Goal: Information Seeking & Learning: Check status

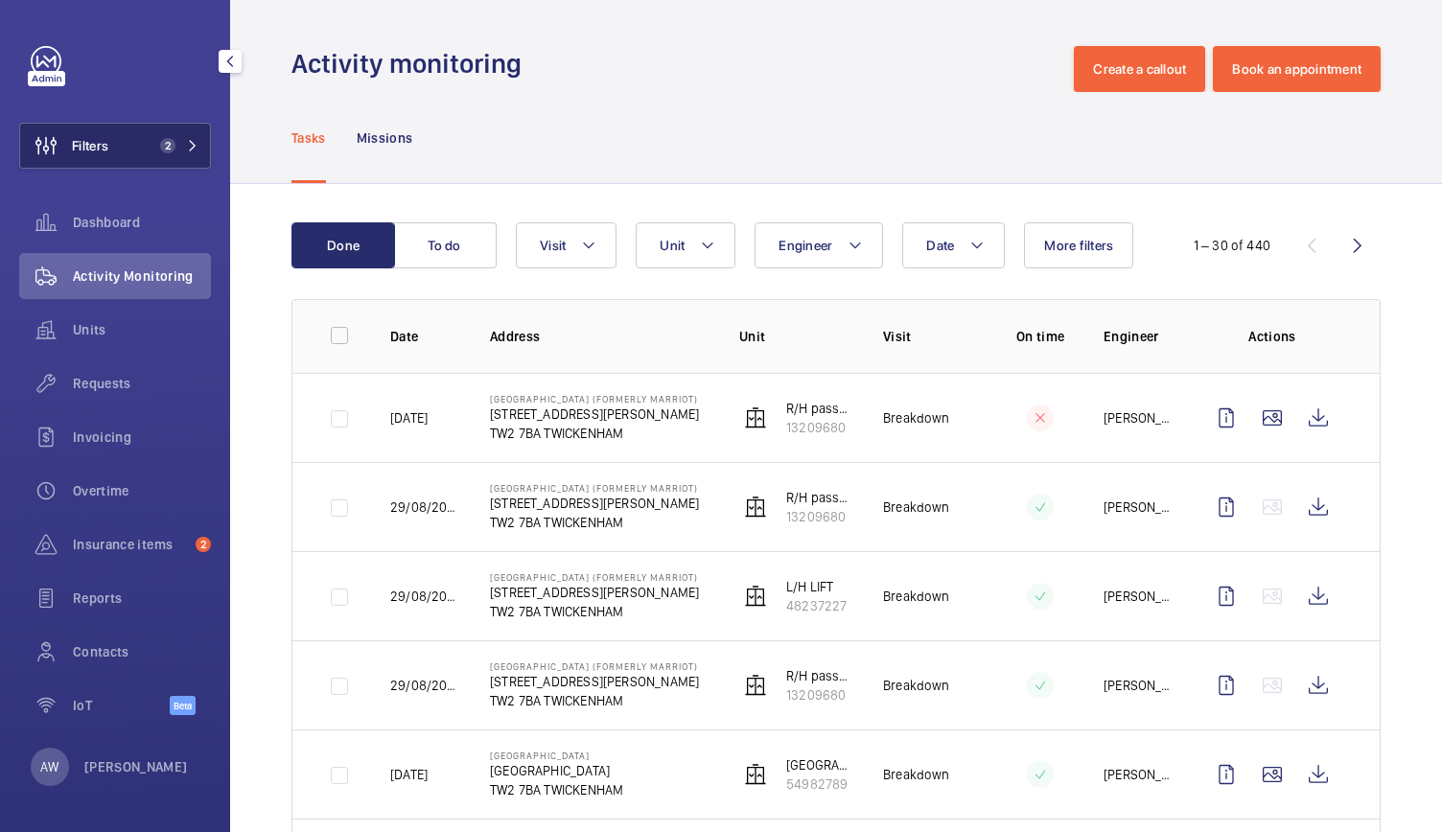
scroll to position [677, 0]
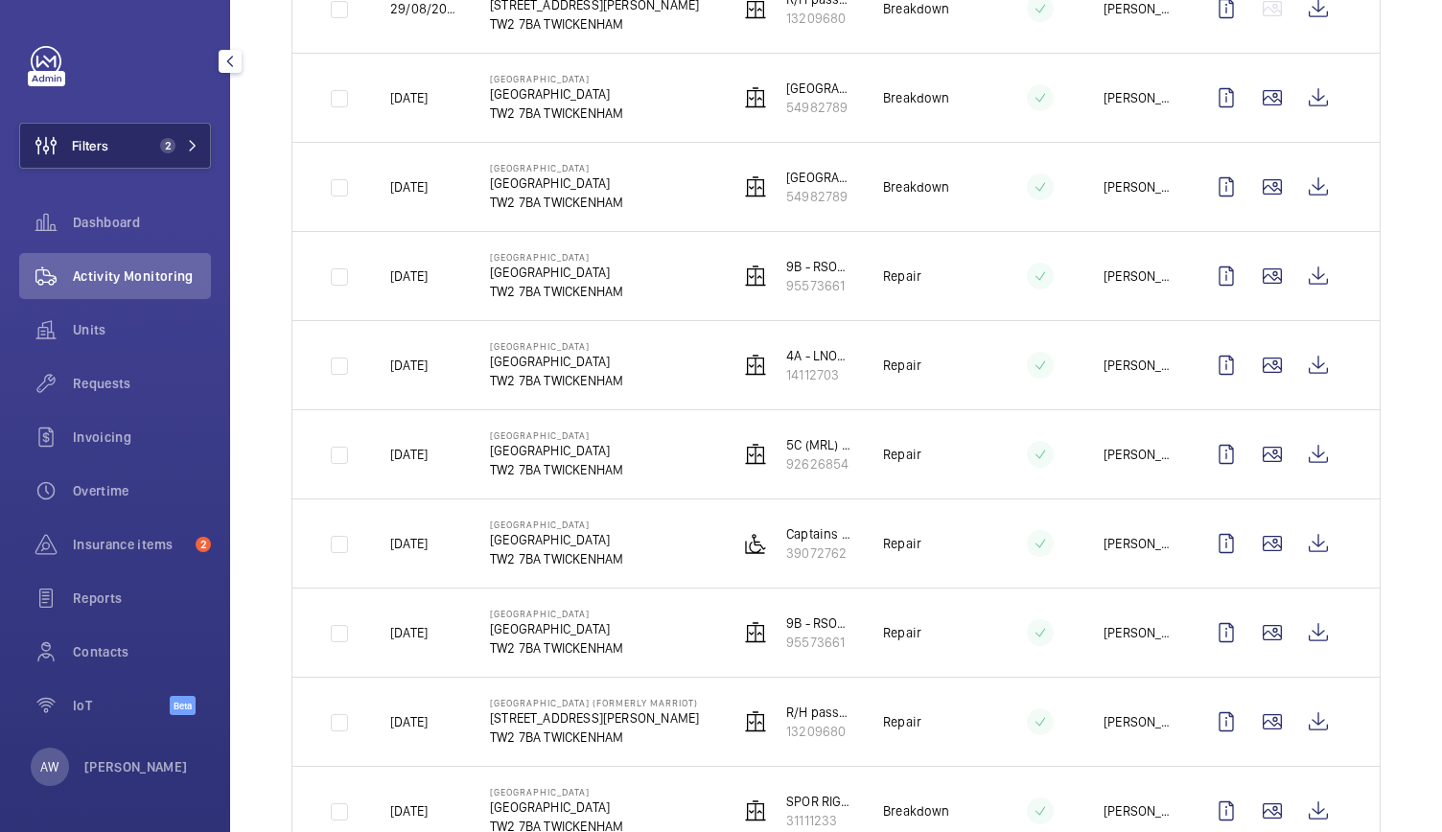
click at [163, 141] on span "2" at bounding box center [167, 145] width 15 height 15
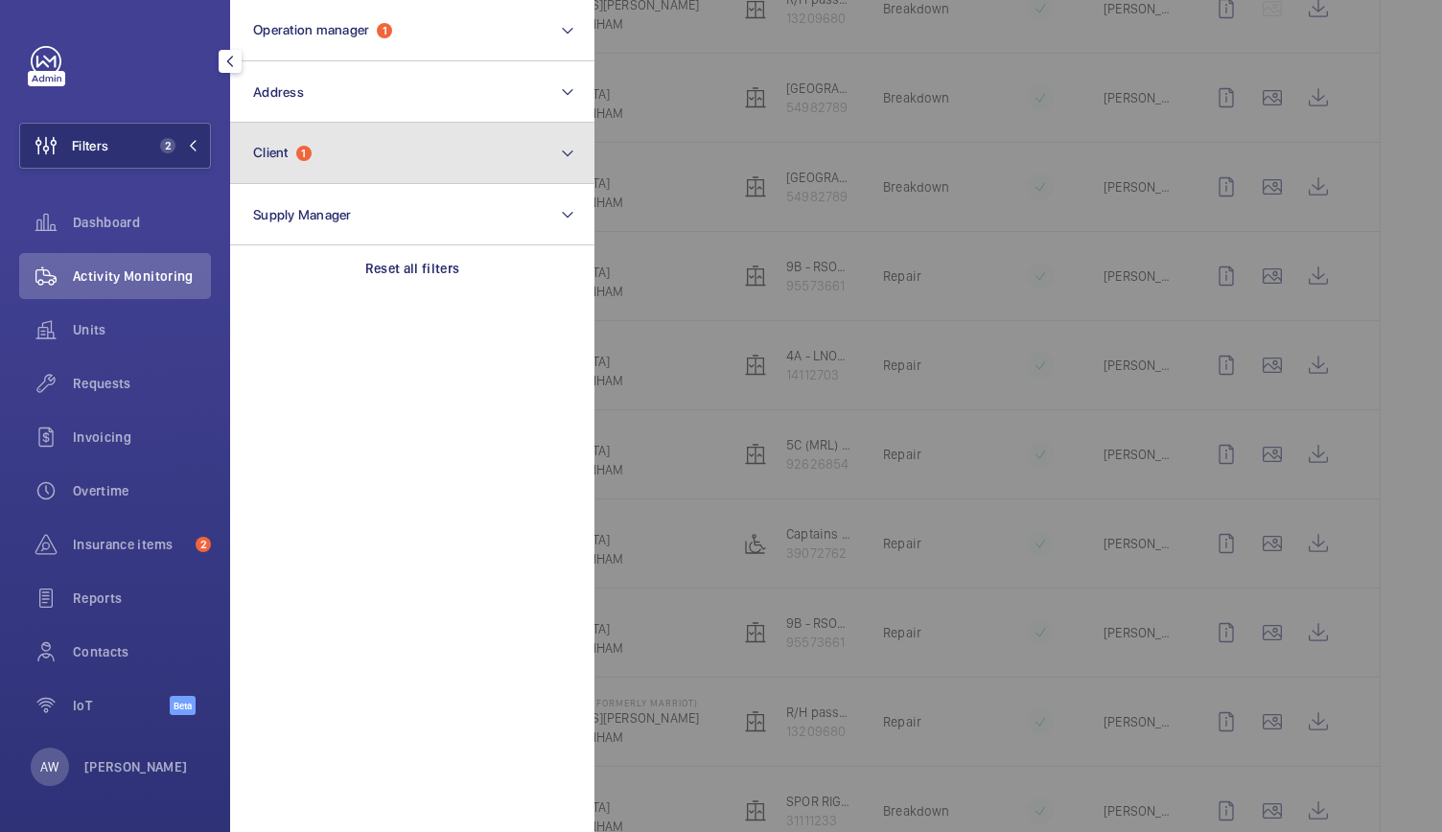
drag, startPoint x: 304, startPoint y: 162, endPoint x: 264, endPoint y: 143, distance: 44.6
click at [264, 143] on button "Client 1" at bounding box center [412, 153] width 364 height 61
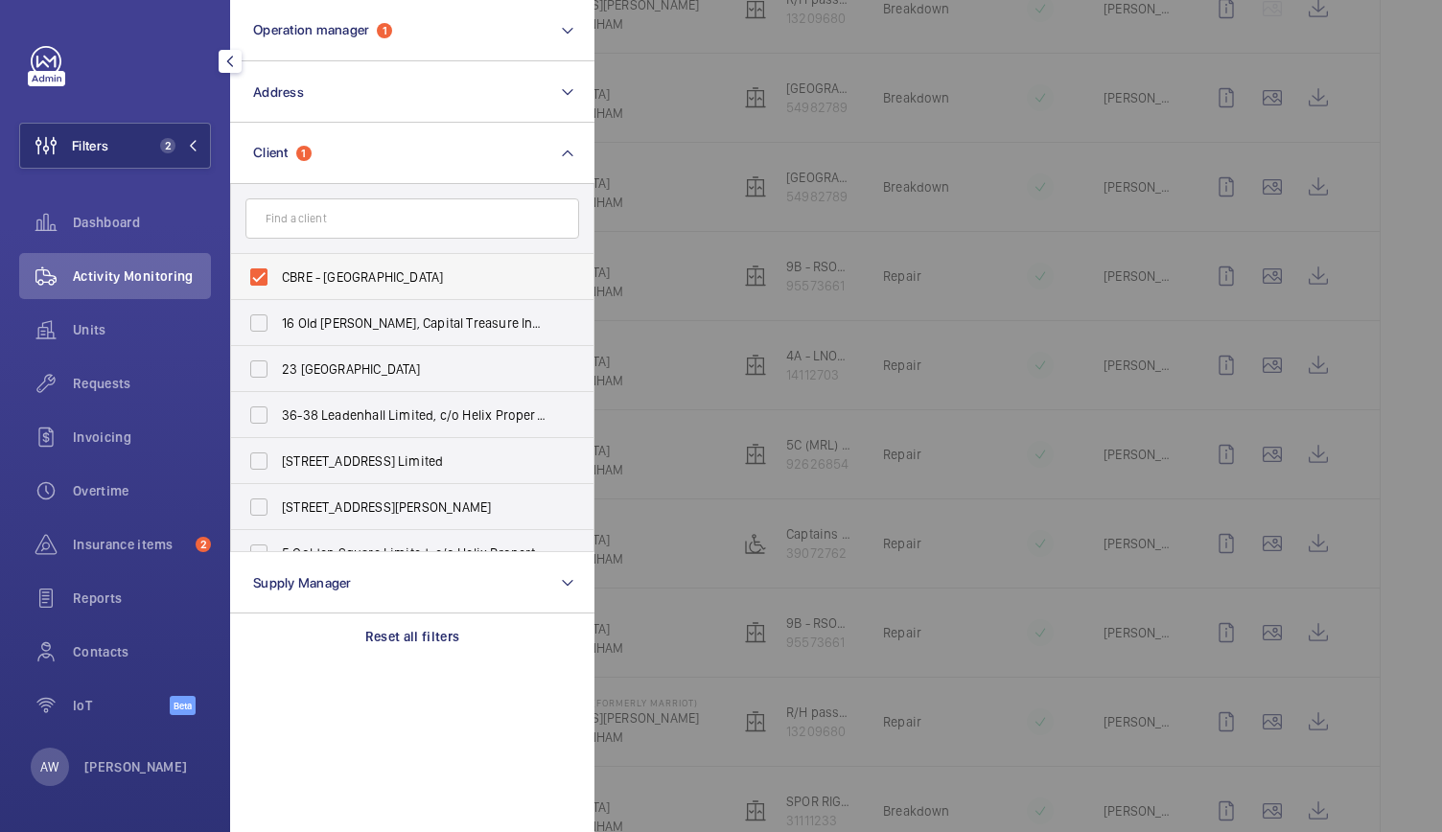
click at [268, 274] on label "CBRE - [GEOGRAPHIC_DATA]" at bounding box center [398, 277] width 334 height 46
click at [268, 274] on input "CBRE - [GEOGRAPHIC_DATA]" at bounding box center [259, 277] width 38 height 38
checkbox input "false"
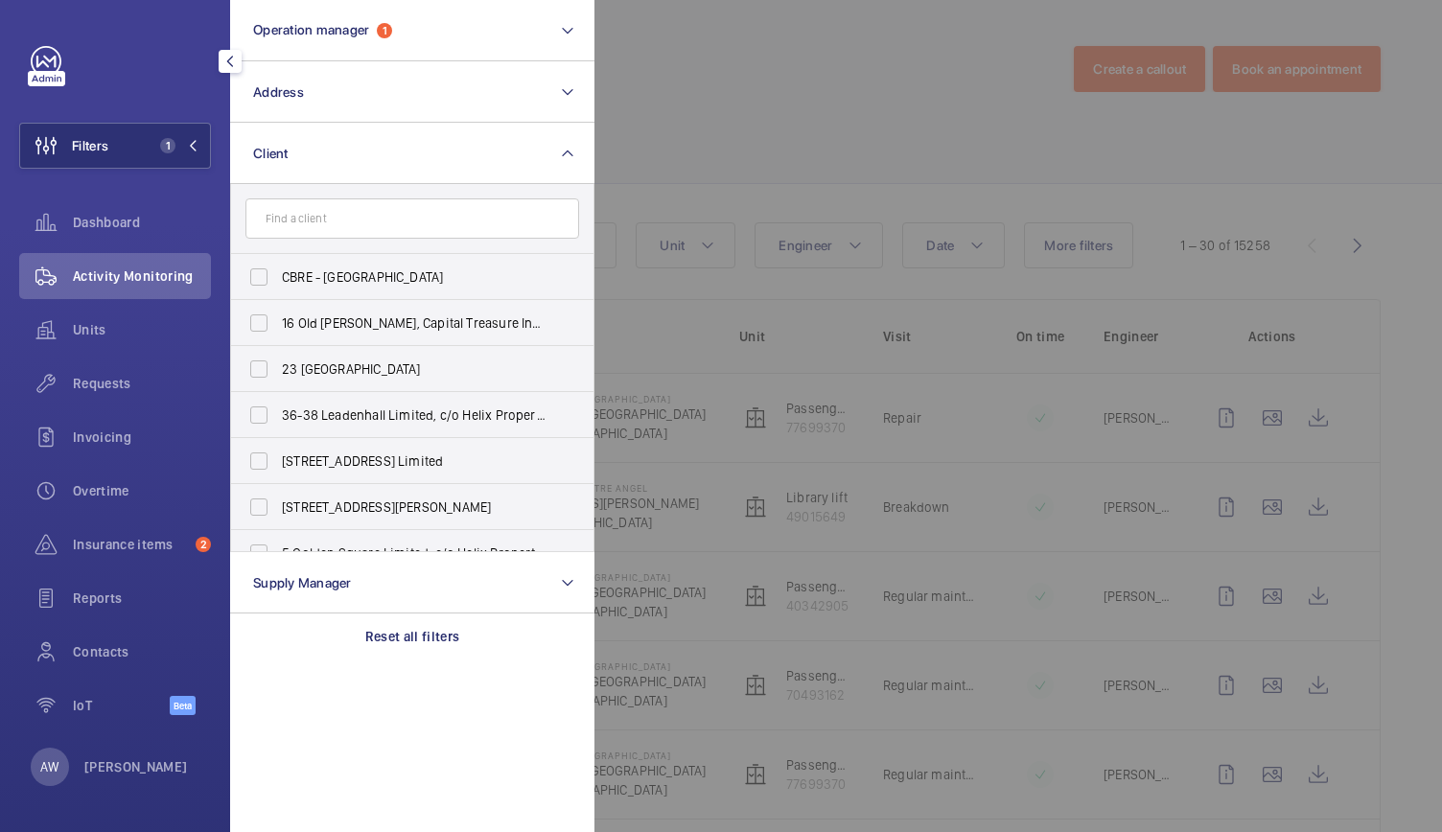
click at [664, 149] on div at bounding box center [1315, 416] width 1442 height 832
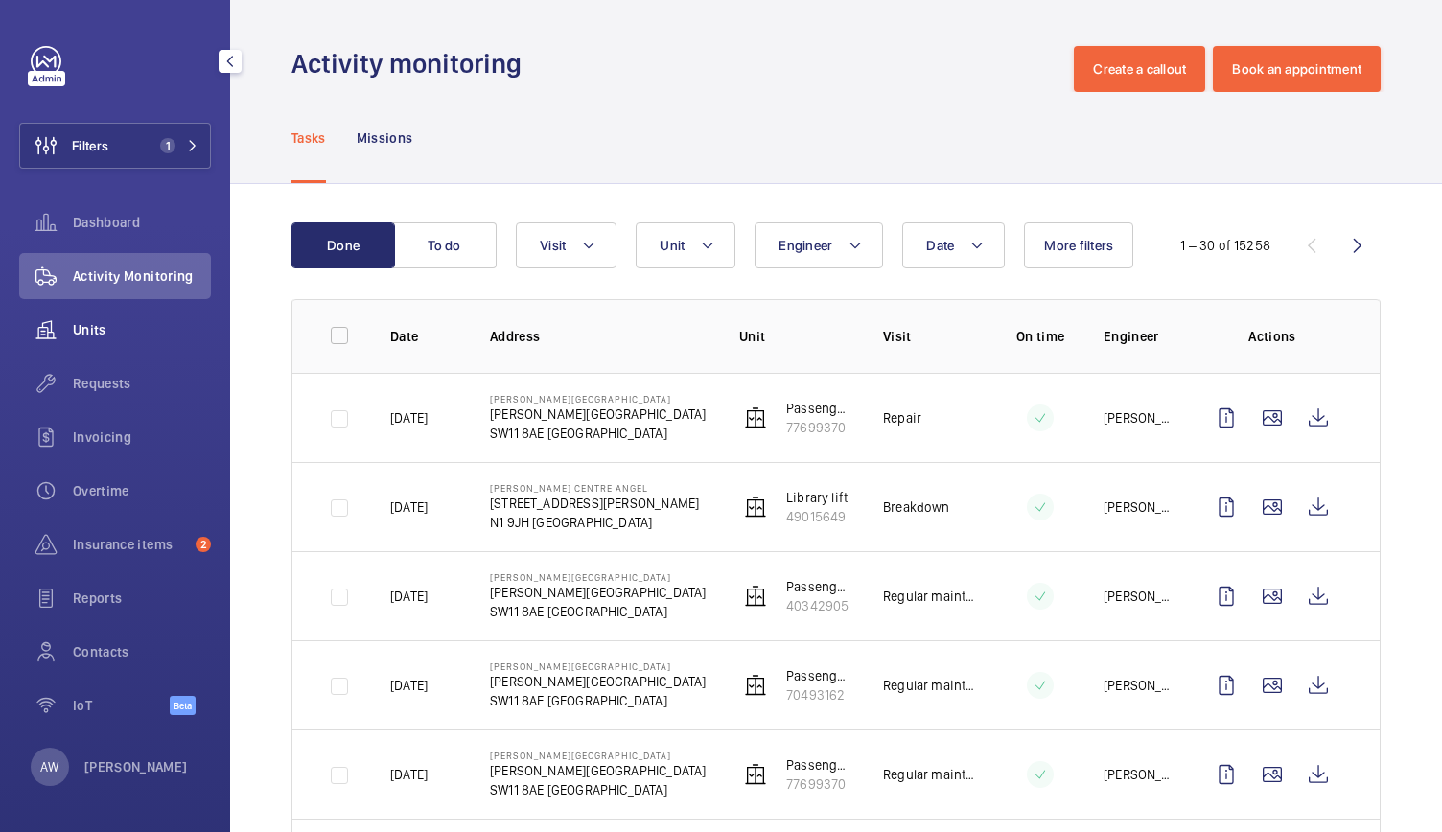
click at [65, 317] on wm-front-icon-button at bounding box center [46, 330] width 54 height 46
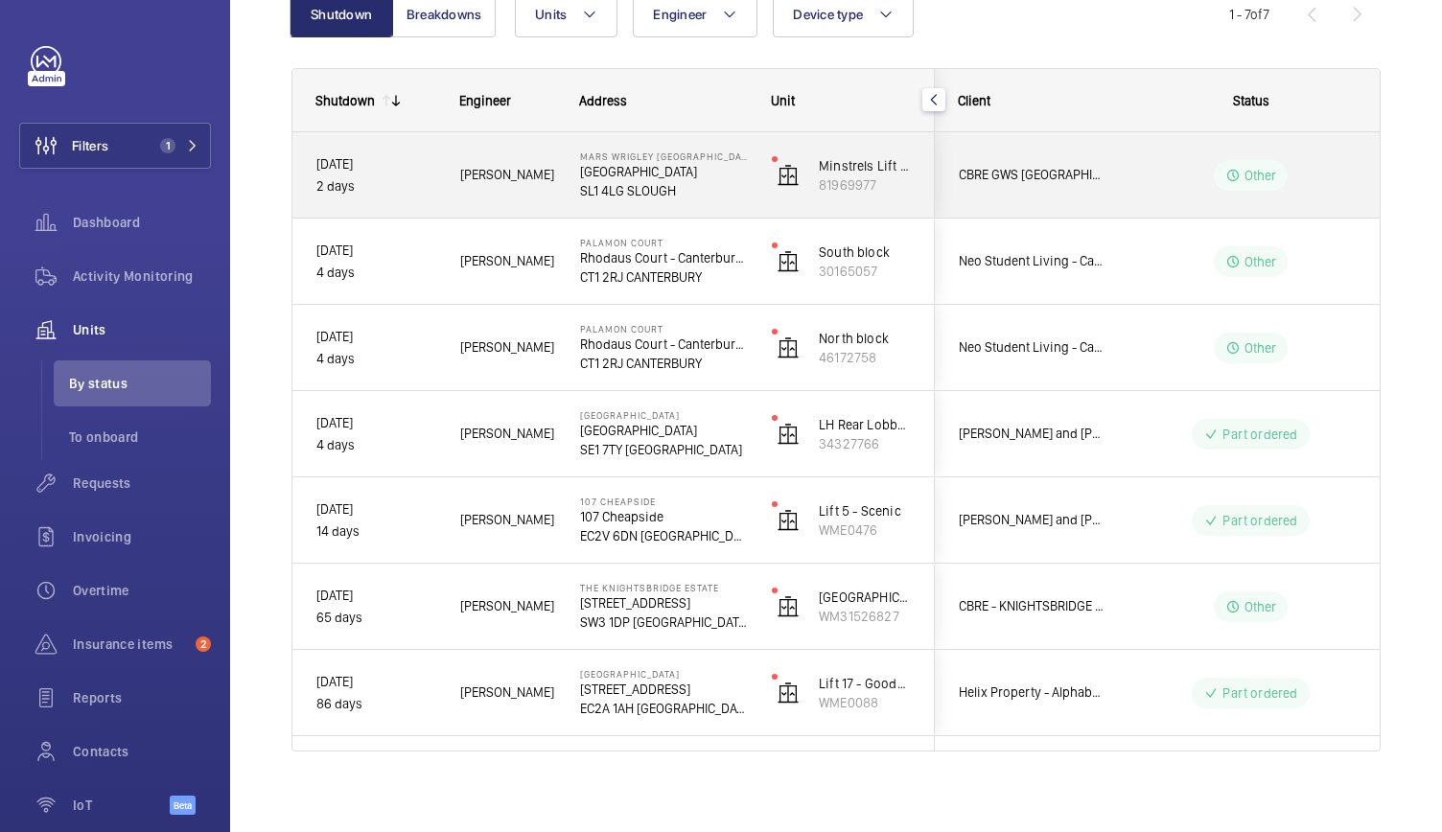
scroll to position [221, 0]
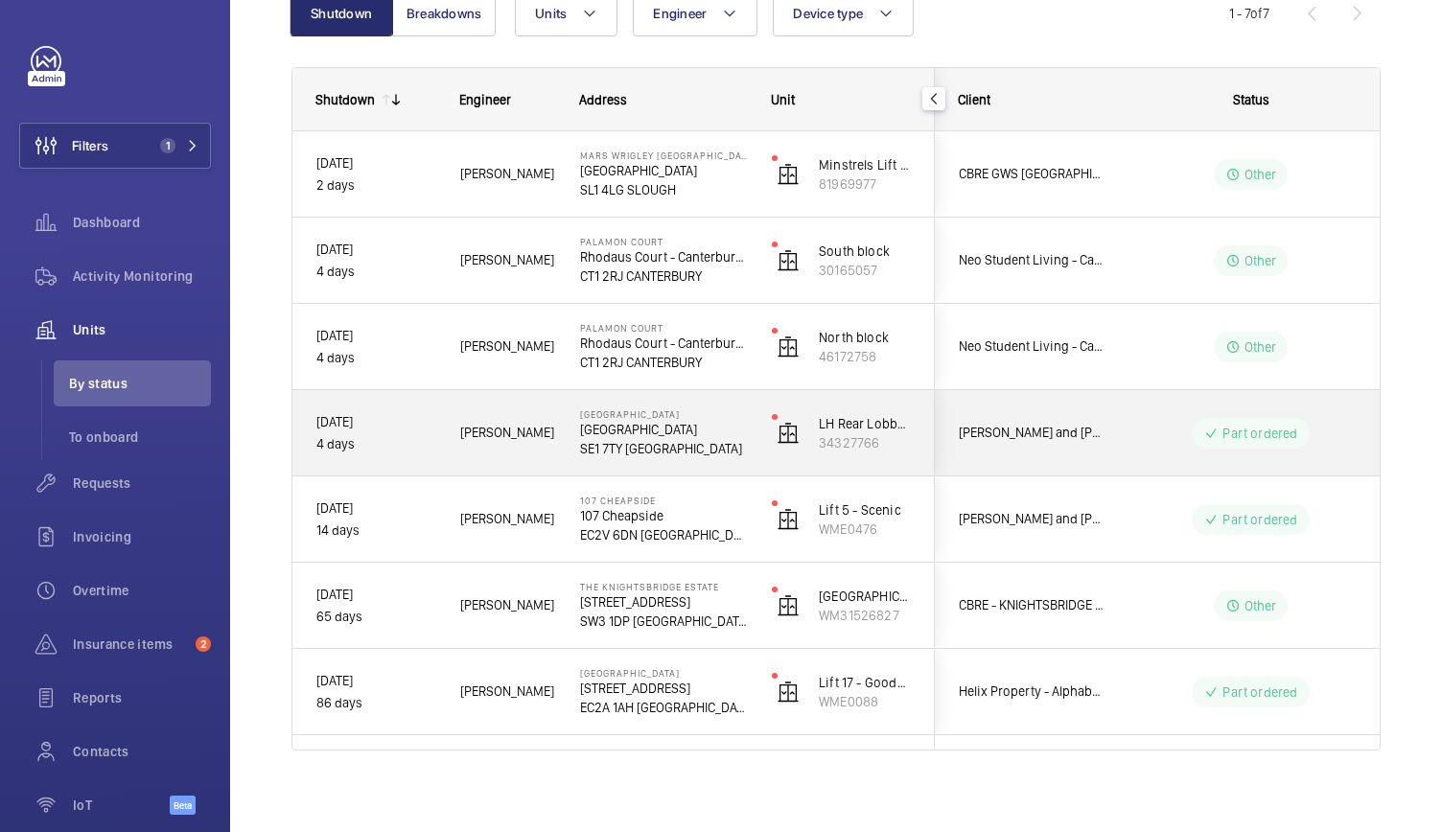
click at [516, 420] on div "[PERSON_NAME]" at bounding box center [496, 433] width 118 height 60
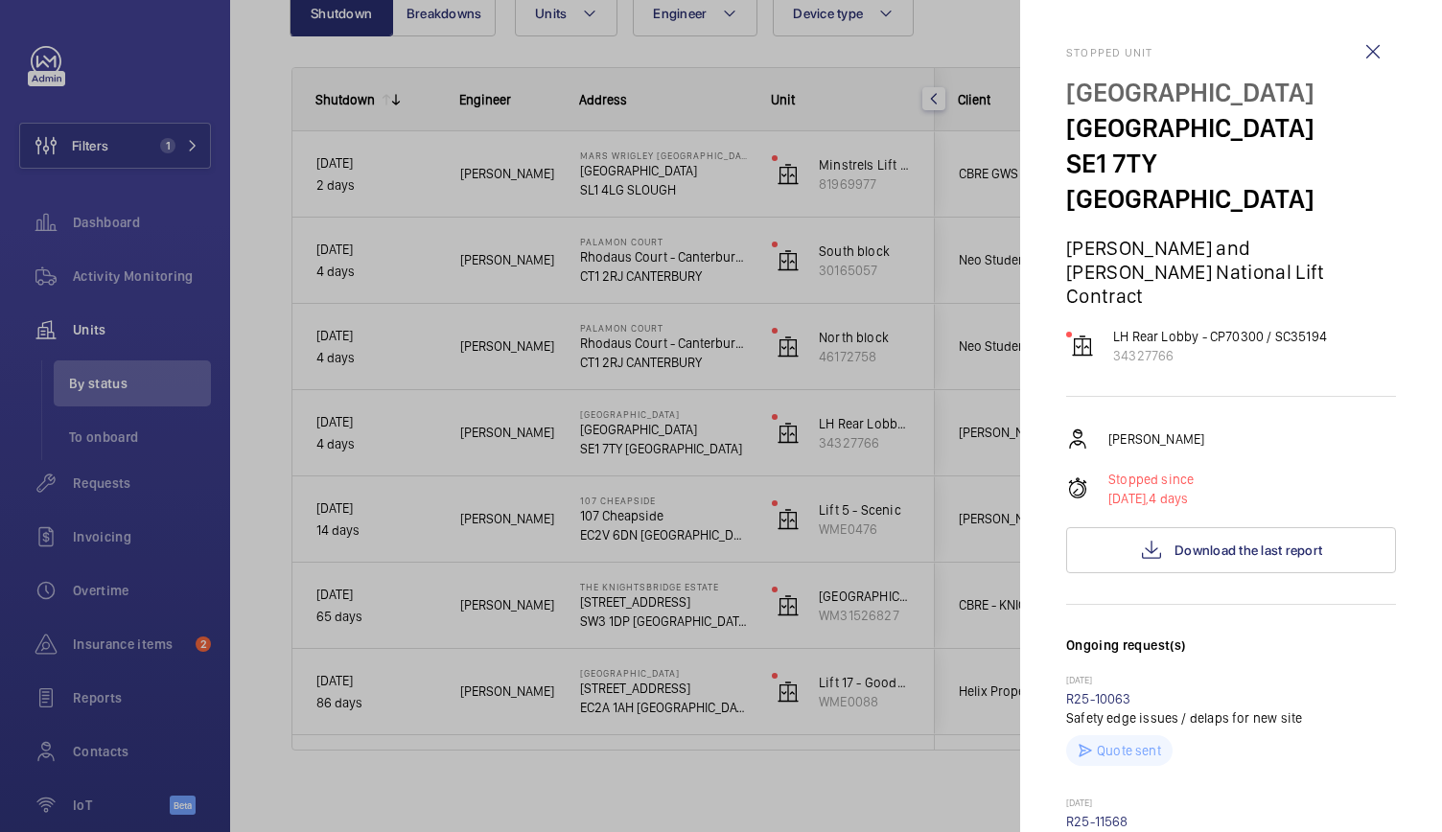
click at [516, 411] on div at bounding box center [721, 416] width 1442 height 832
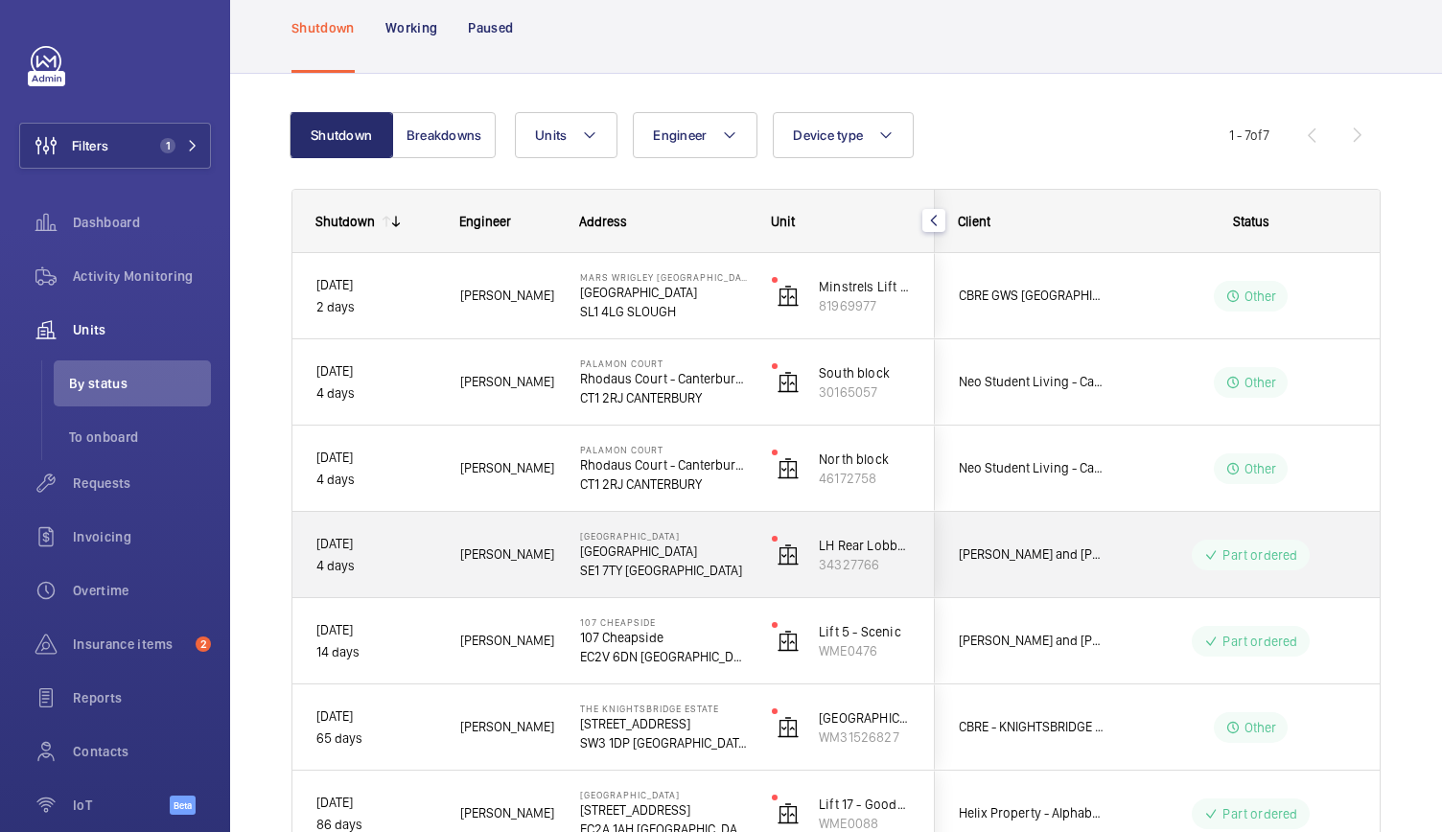
scroll to position [99, 0]
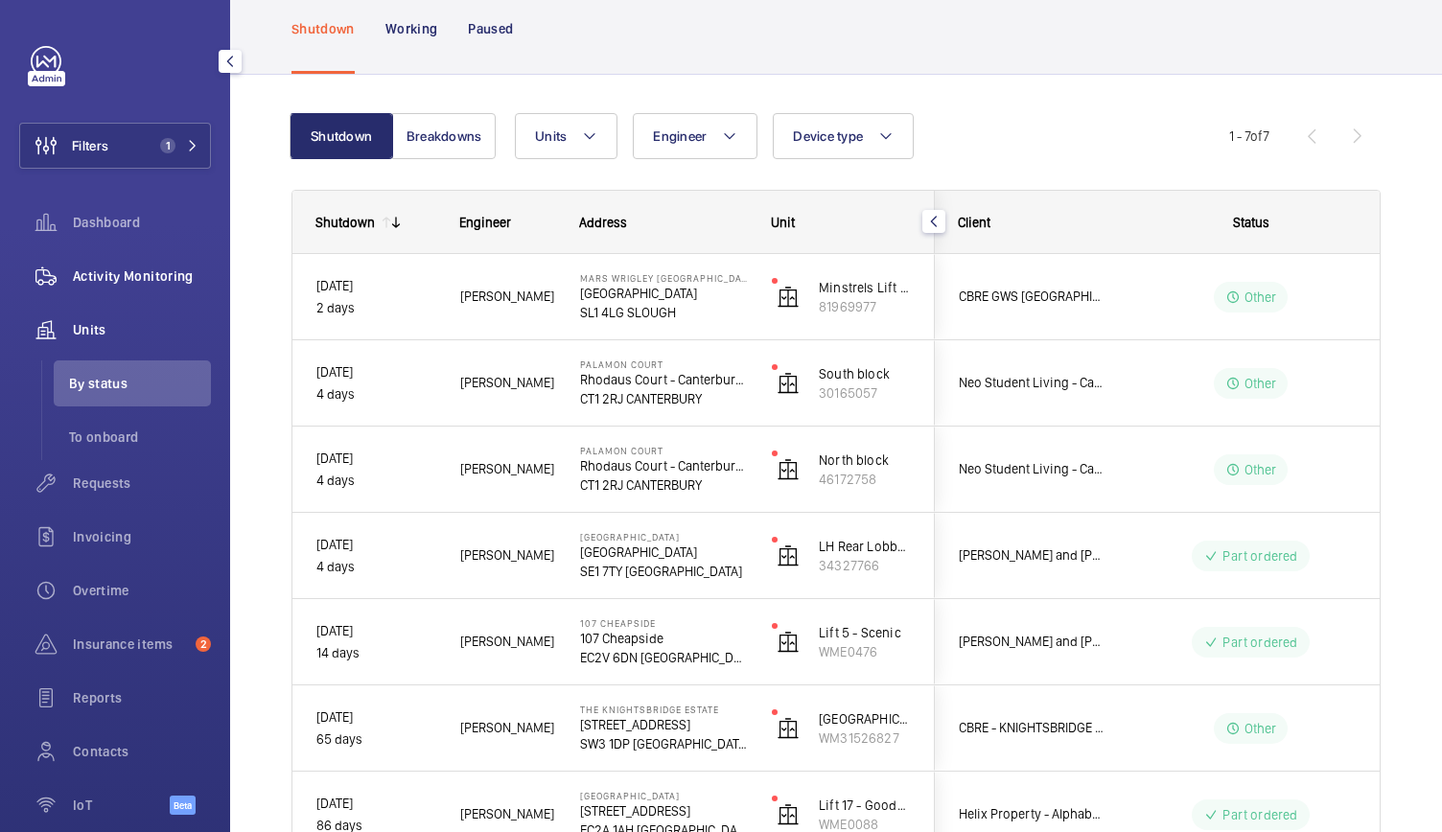
click at [127, 283] on span "Activity Monitoring" at bounding box center [142, 276] width 138 height 19
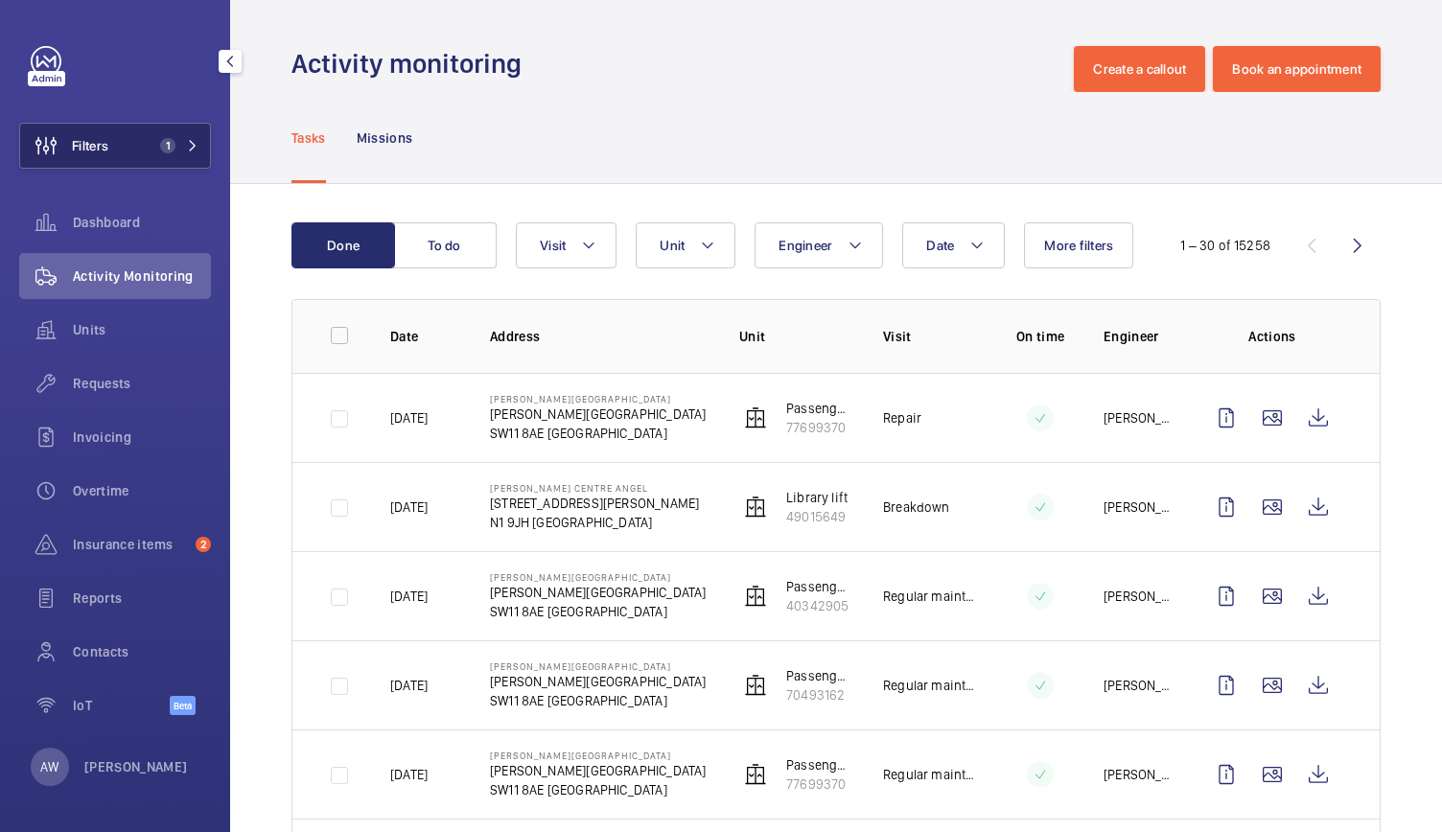
click at [165, 143] on span "1" at bounding box center [167, 145] width 15 height 15
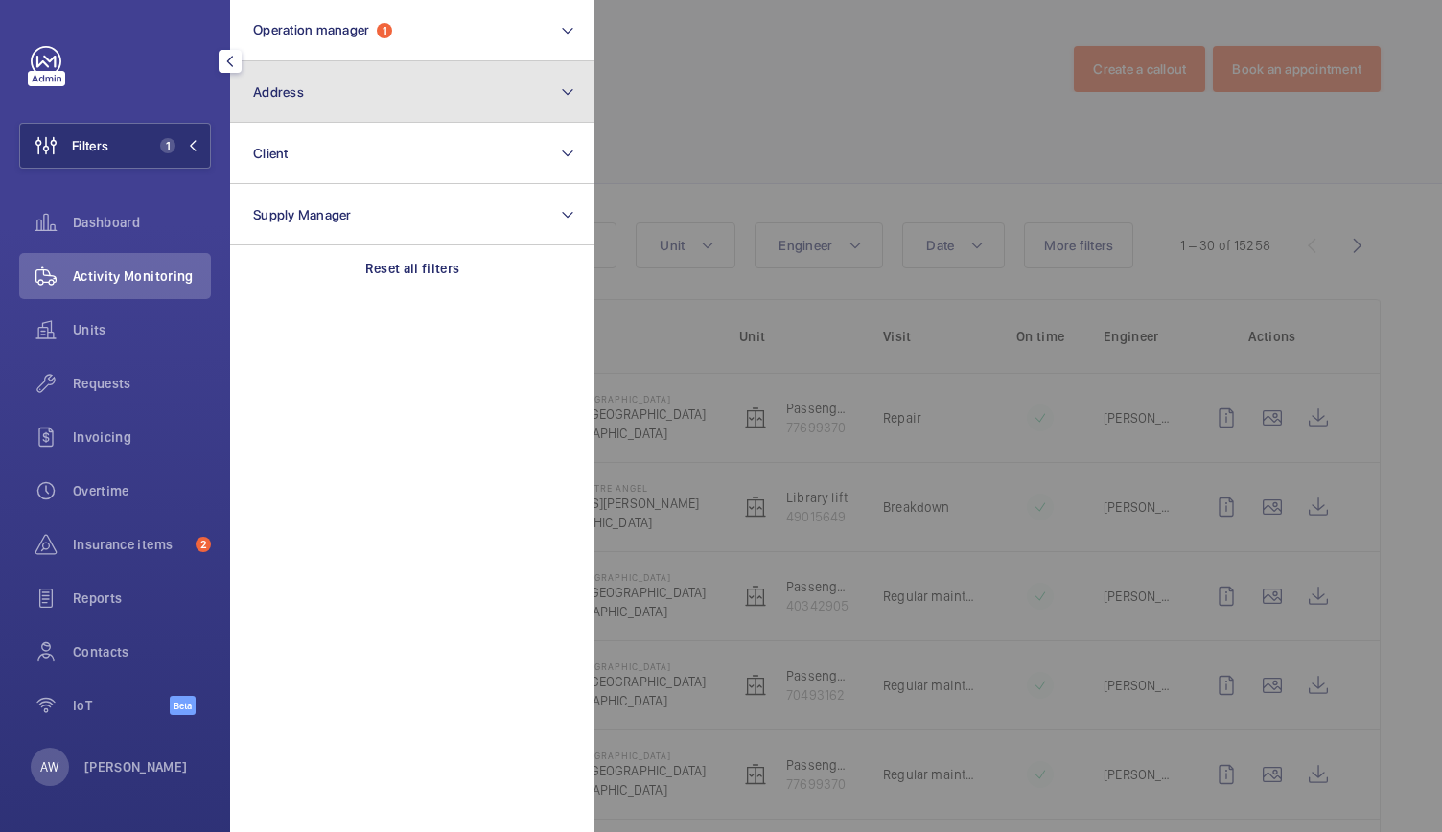
click at [334, 93] on button "Address" at bounding box center [412, 91] width 364 height 61
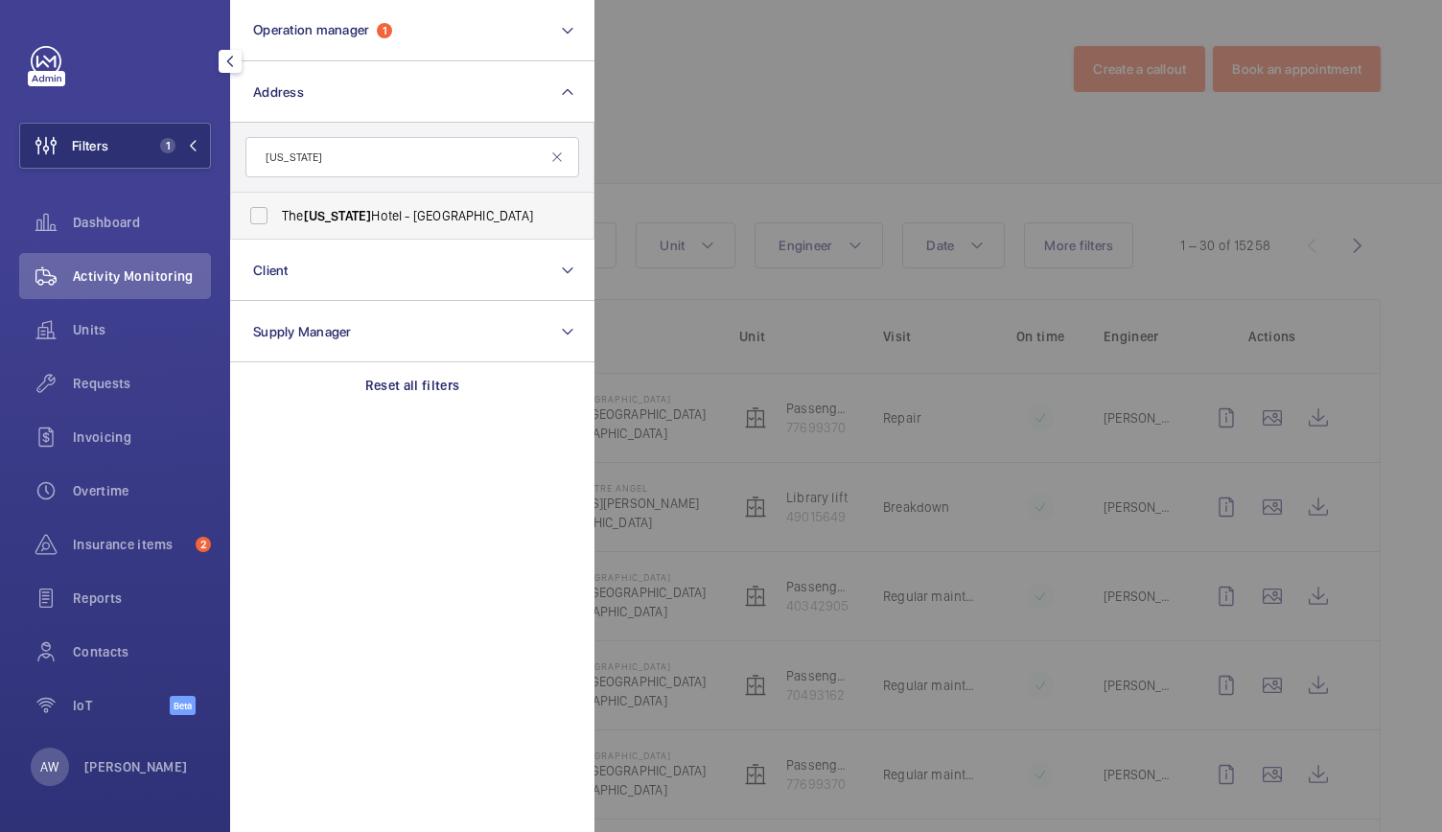
type input "[US_STATE]"
click at [355, 214] on span "[US_STATE]" at bounding box center [338, 215] width 68 height 15
click at [278, 214] on input "The [US_STATE][GEOGRAPHIC_DATA] - [GEOGRAPHIC_DATA]" at bounding box center [259, 216] width 38 height 38
checkbox input "true"
click at [848, 172] on div at bounding box center [1315, 416] width 1442 height 832
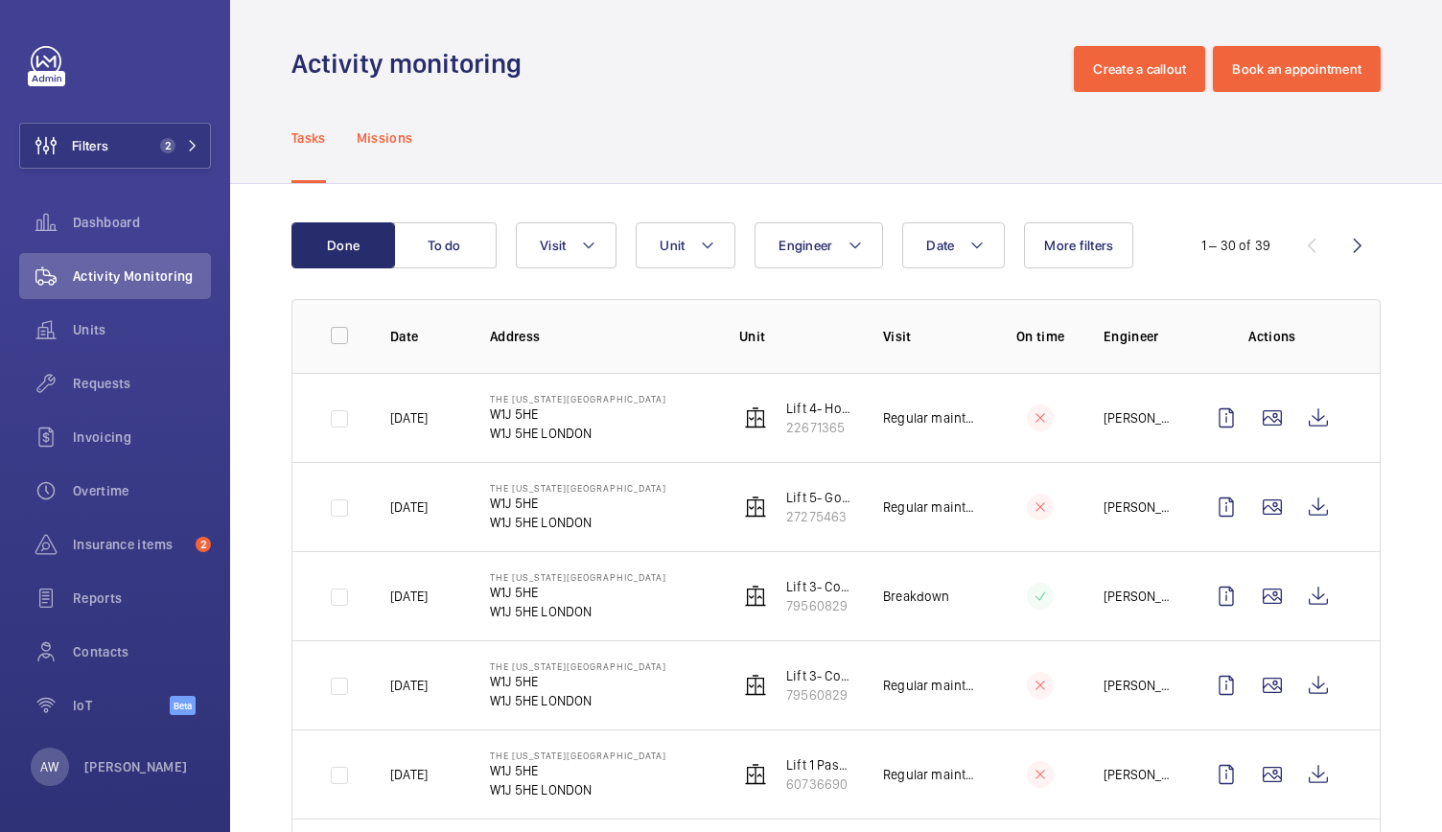
click at [401, 136] on p "Missions" at bounding box center [385, 137] width 57 height 19
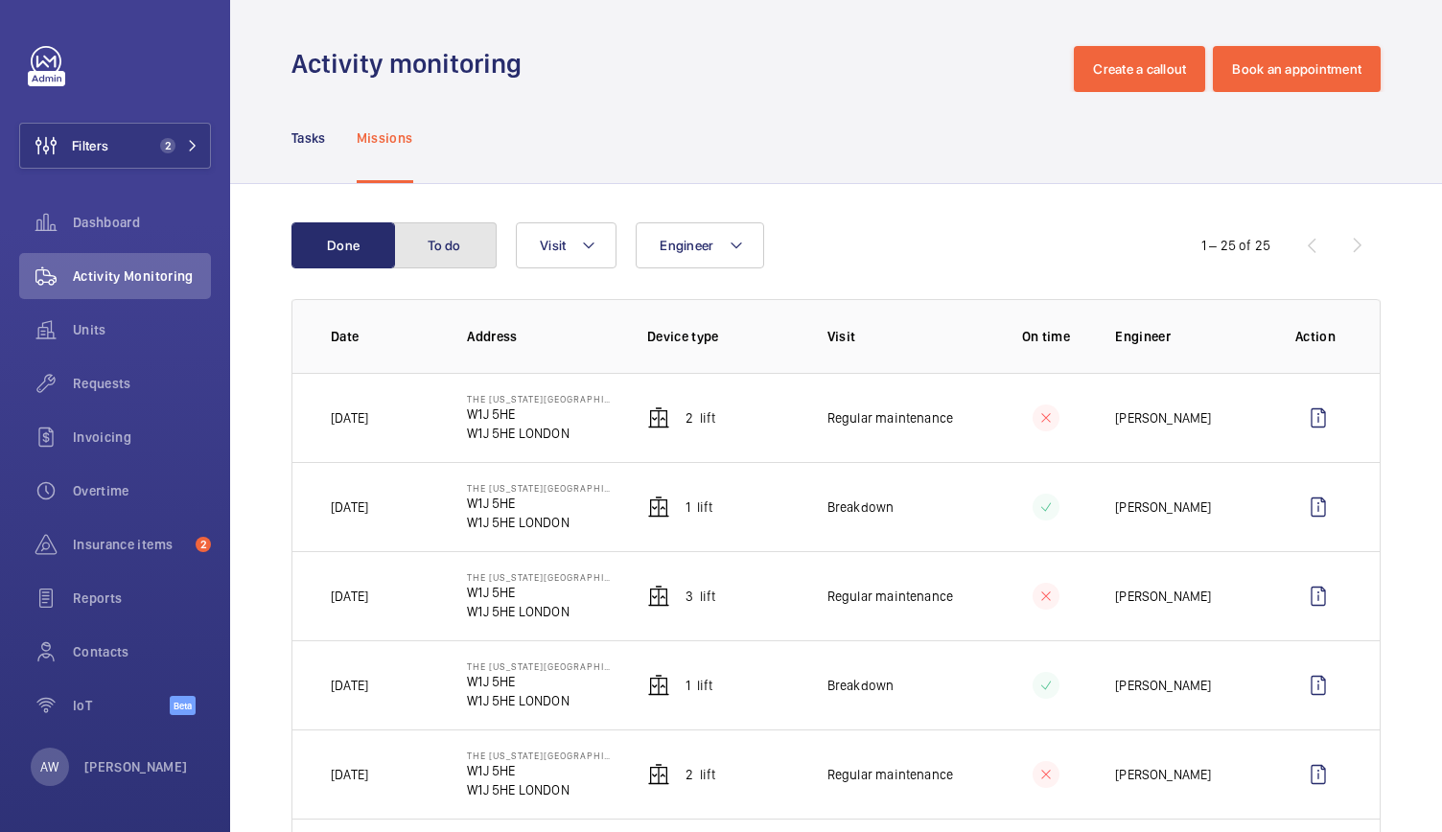
click at [429, 246] on button "To do" at bounding box center [445, 245] width 104 height 46
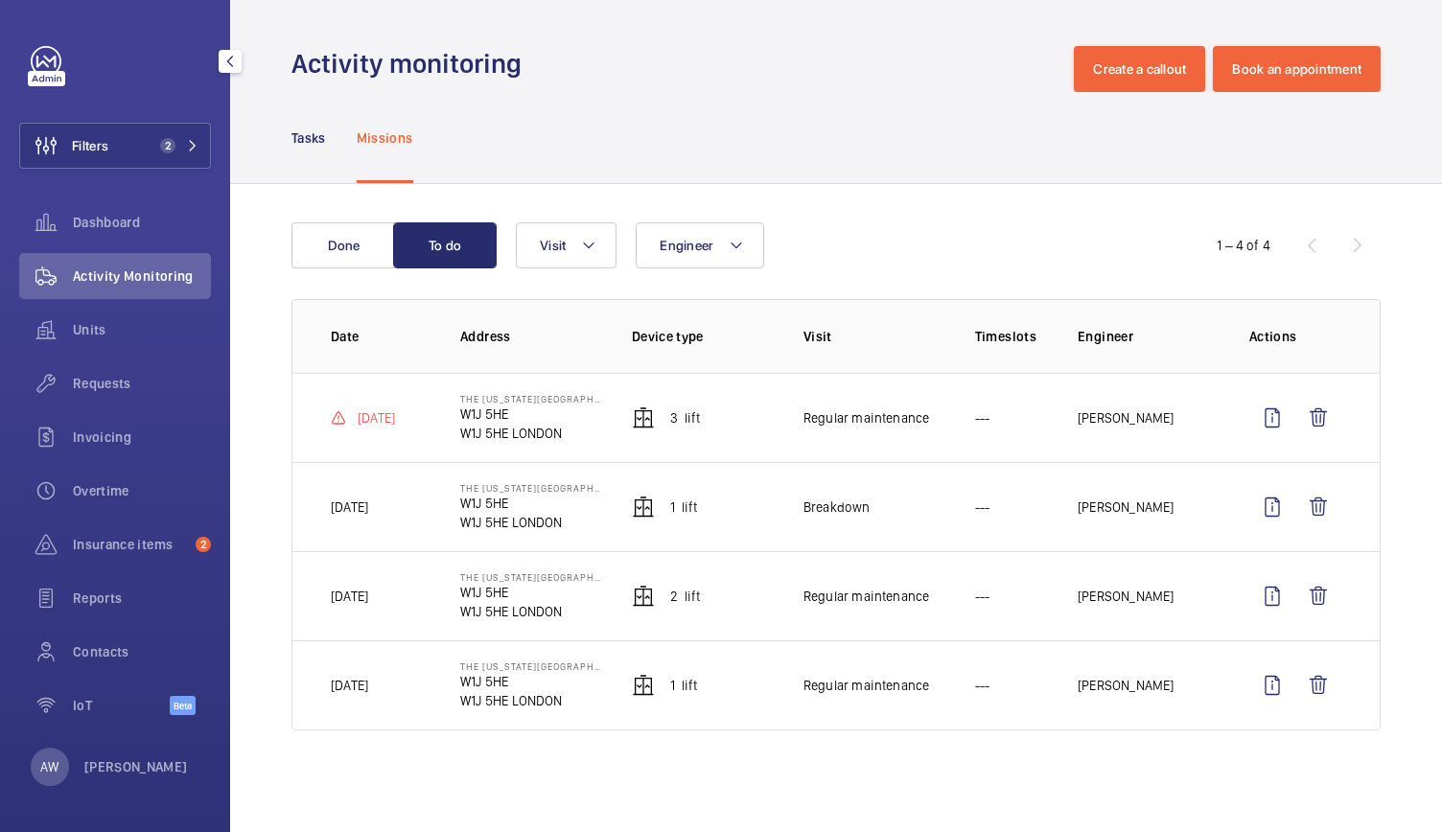
click at [168, 266] on div "Activity Monitoring" at bounding box center [115, 276] width 192 height 46
click at [144, 130] on button "Filters 2" at bounding box center [115, 146] width 192 height 46
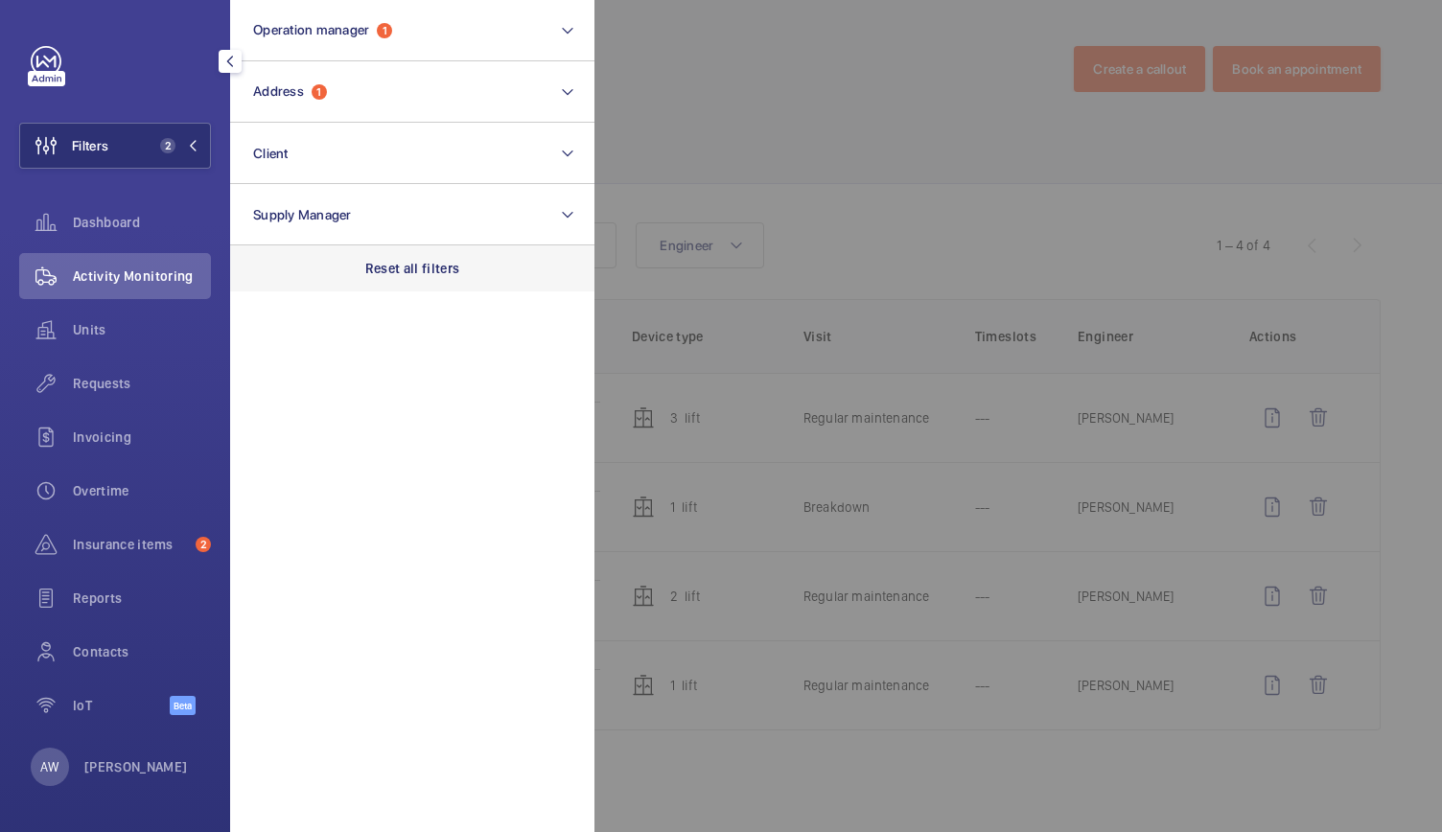
click at [368, 267] on p "Reset all filters" at bounding box center [412, 268] width 95 height 19
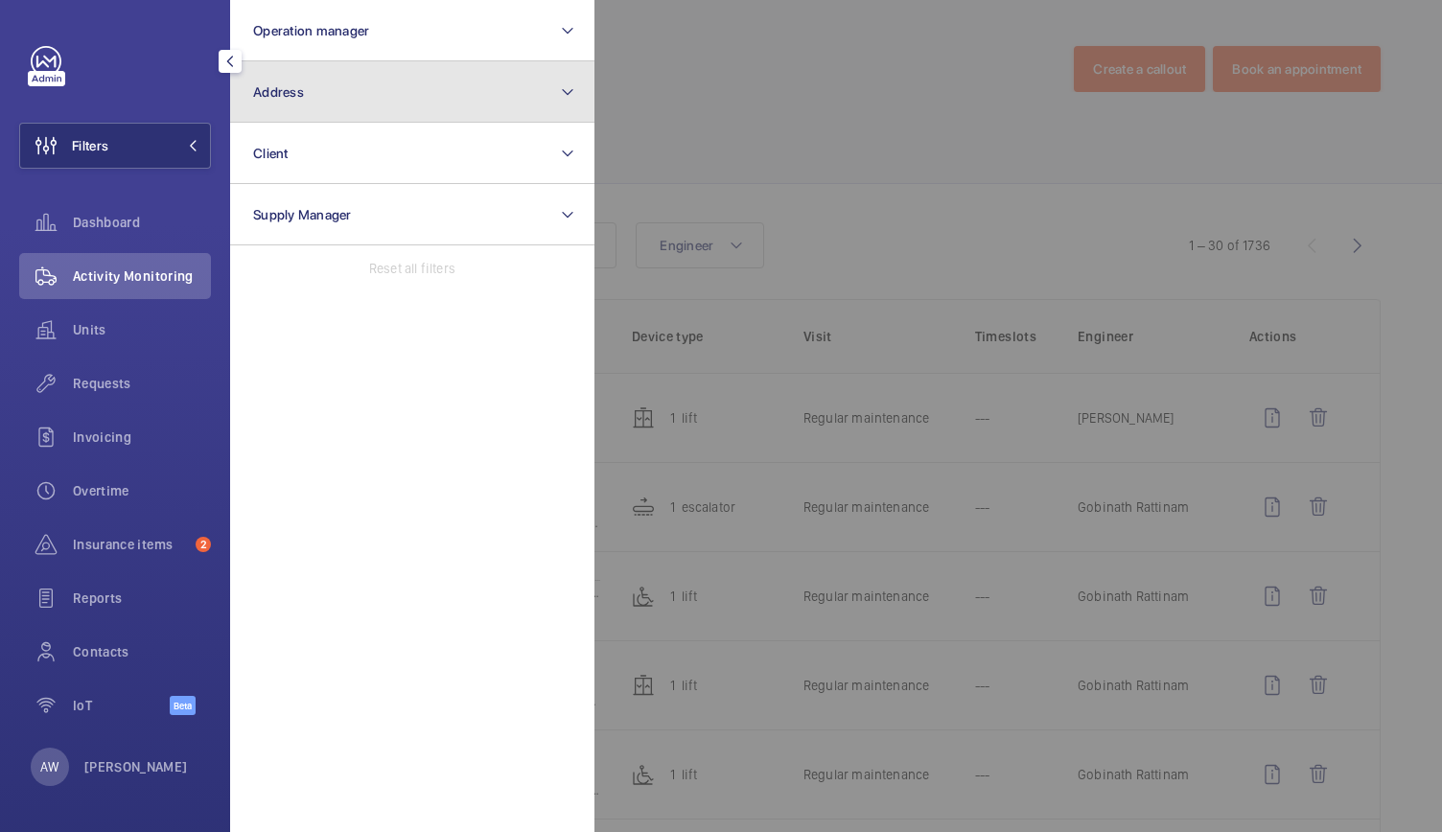
click at [265, 82] on button "Address" at bounding box center [412, 91] width 364 height 61
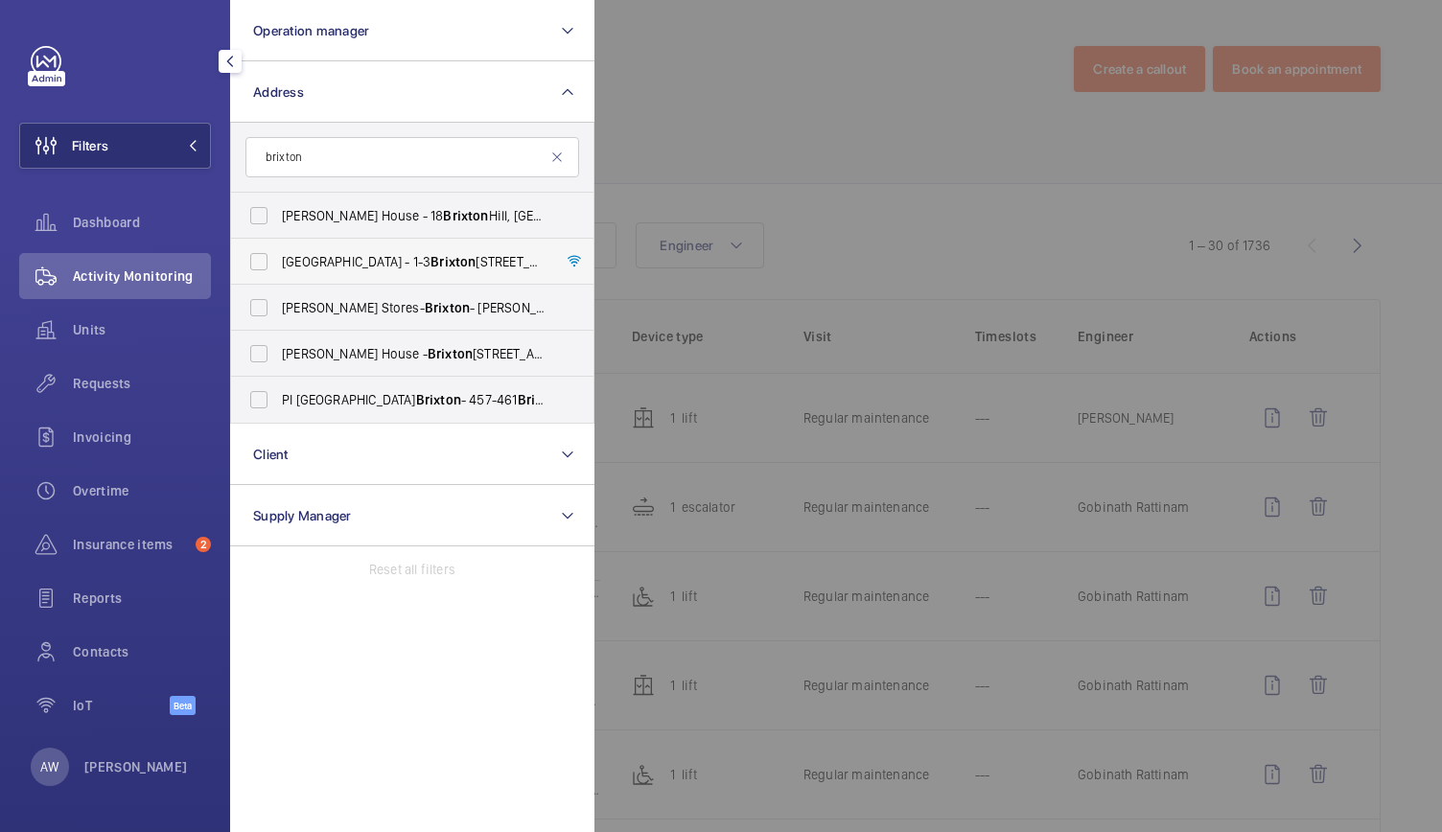
type input "brixton"
click at [318, 258] on span "[GEOGRAPHIC_DATA] - [STREET_ADDRESS]" at bounding box center [414, 261] width 264 height 19
click at [278, 258] on input "[GEOGRAPHIC_DATA] - [STREET_ADDRESS]" at bounding box center [259, 262] width 38 height 38
click at [263, 265] on label "[GEOGRAPHIC_DATA] - [STREET_ADDRESS]" at bounding box center [398, 262] width 334 height 46
click at [263, 265] on input "[GEOGRAPHIC_DATA] - [STREET_ADDRESS]" at bounding box center [259, 262] width 38 height 38
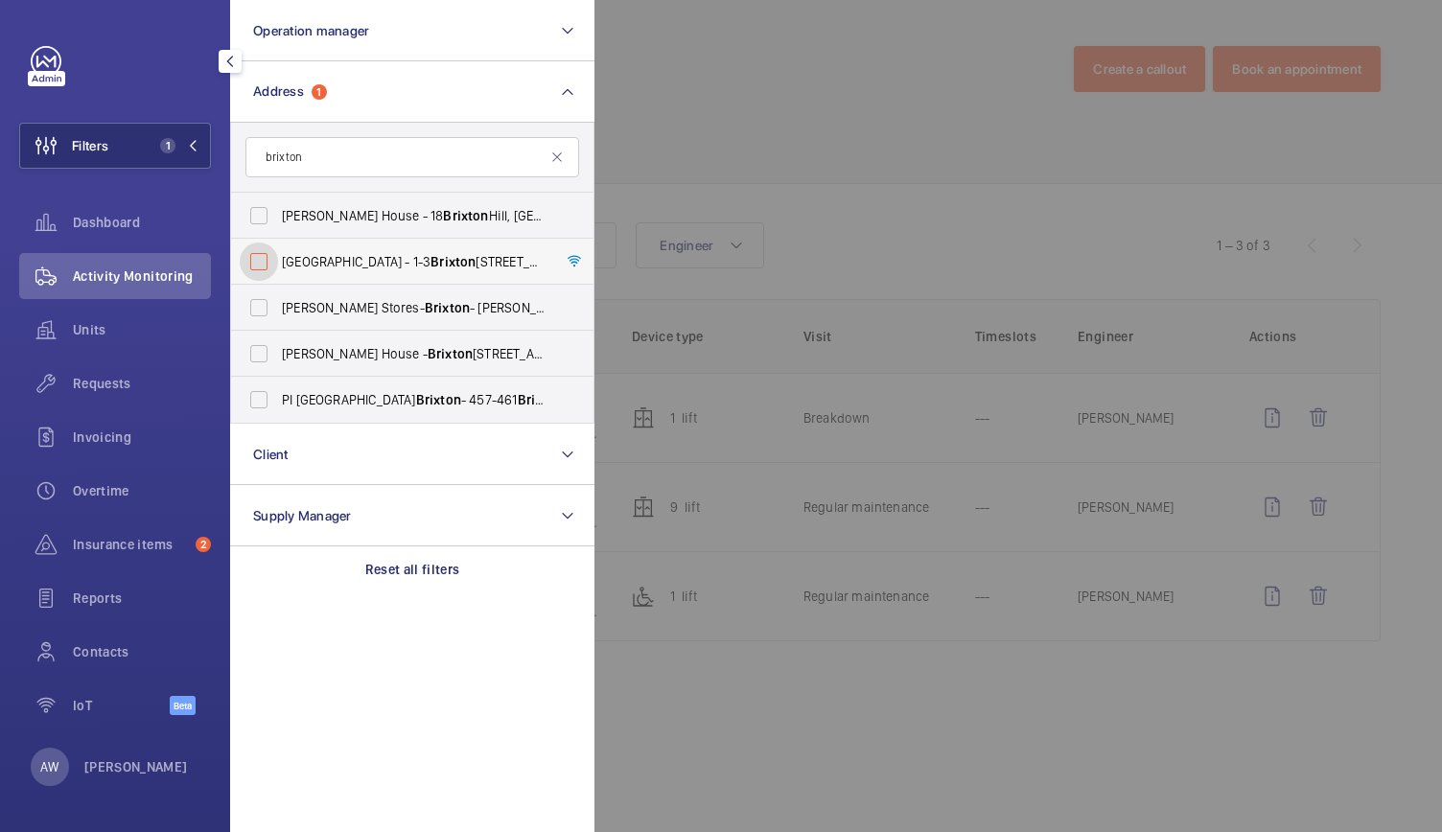
checkbox input "false"
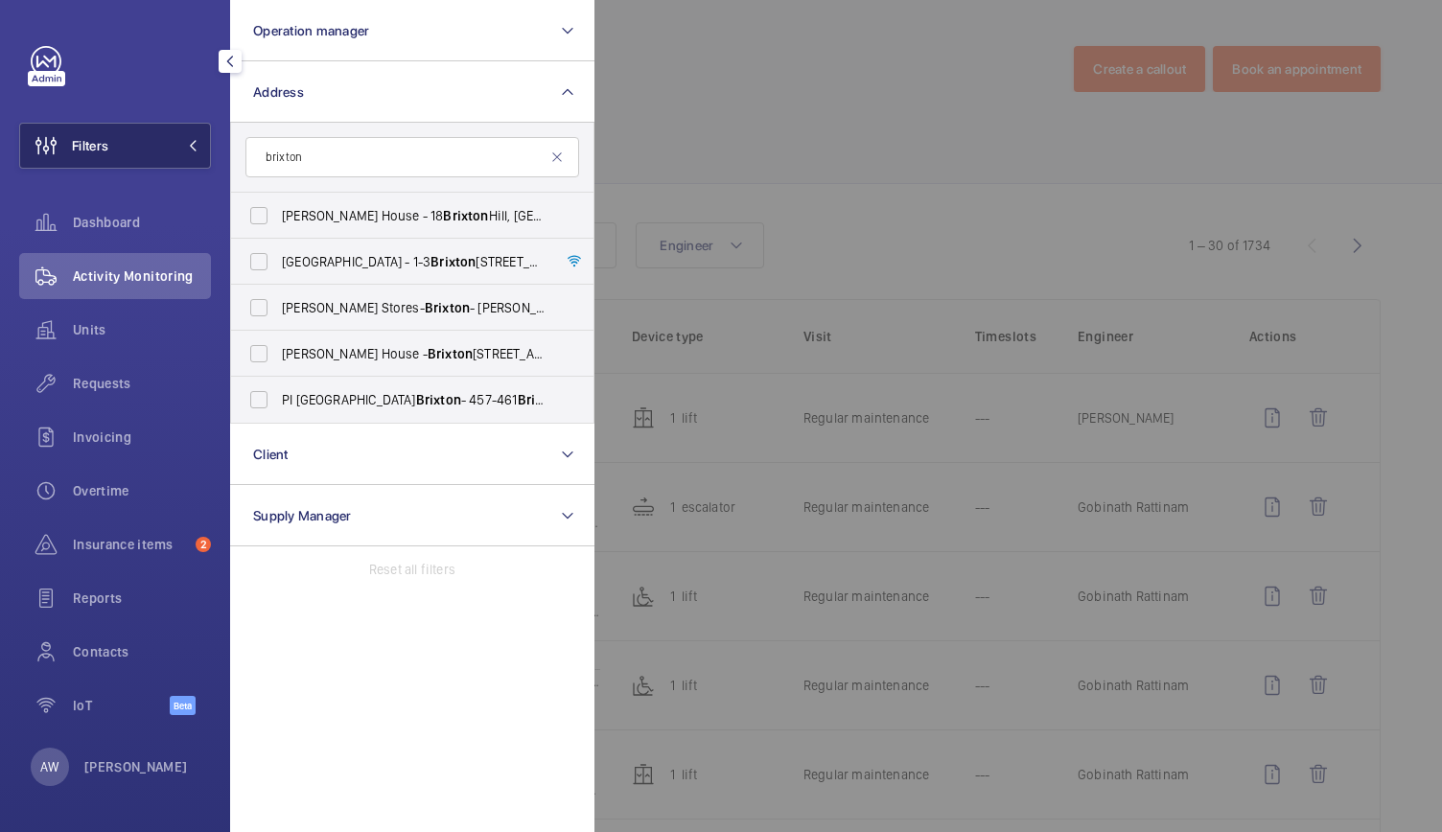
click at [189, 124] on button "Filters" at bounding box center [115, 146] width 192 height 46
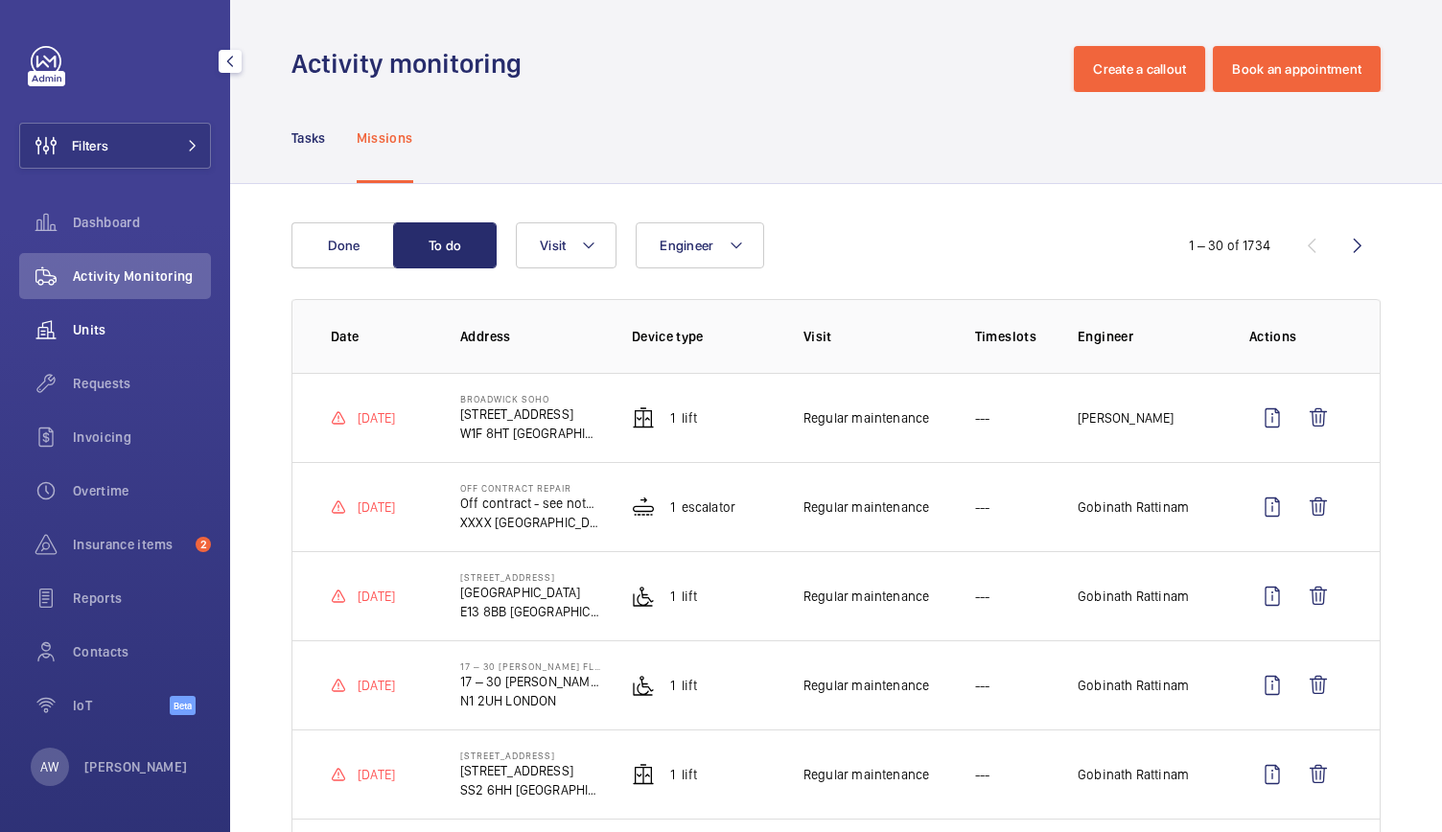
click at [100, 320] on span "Units" at bounding box center [142, 329] width 138 height 19
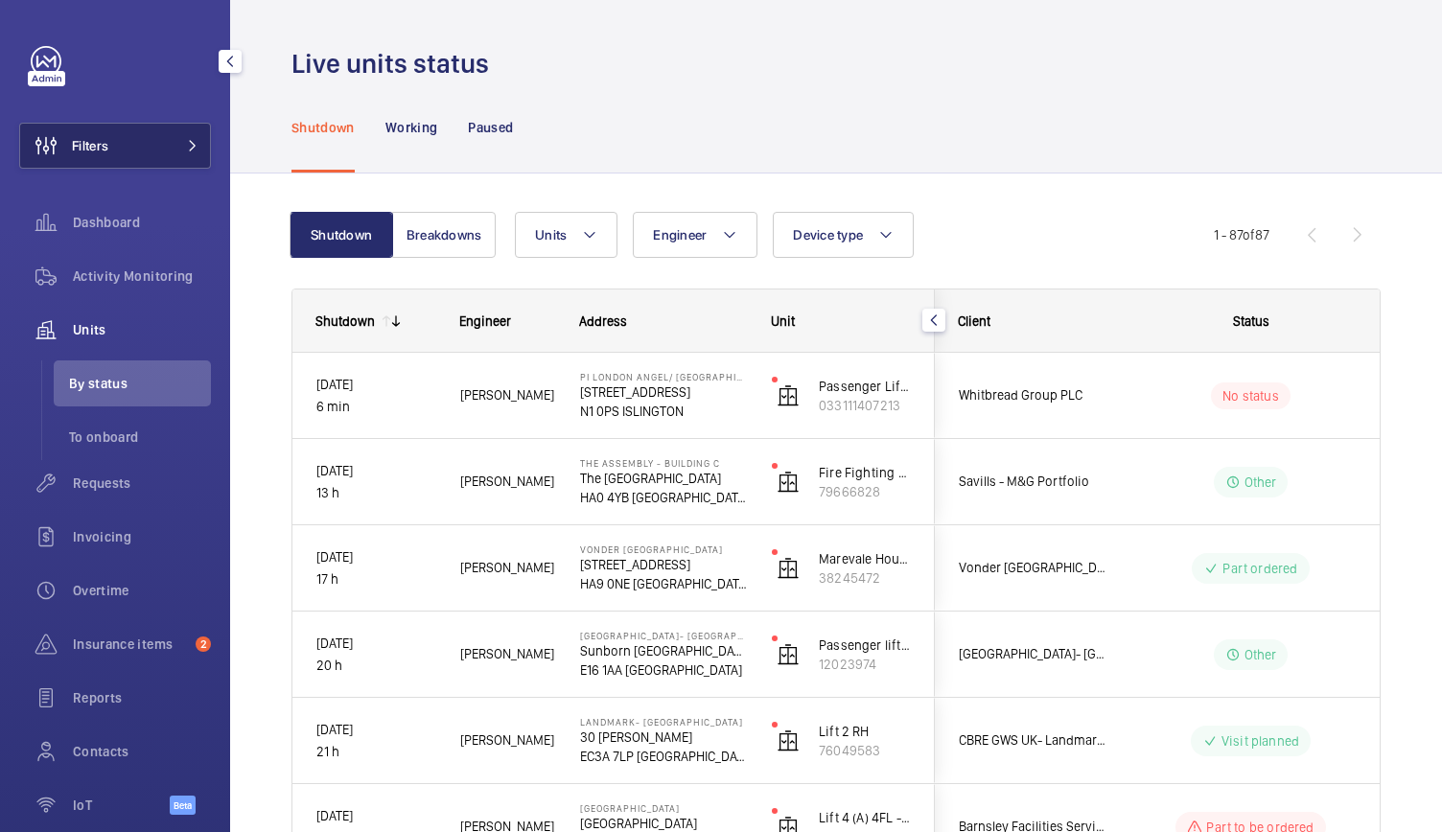
click at [159, 151] on button "Filters" at bounding box center [115, 146] width 192 height 46
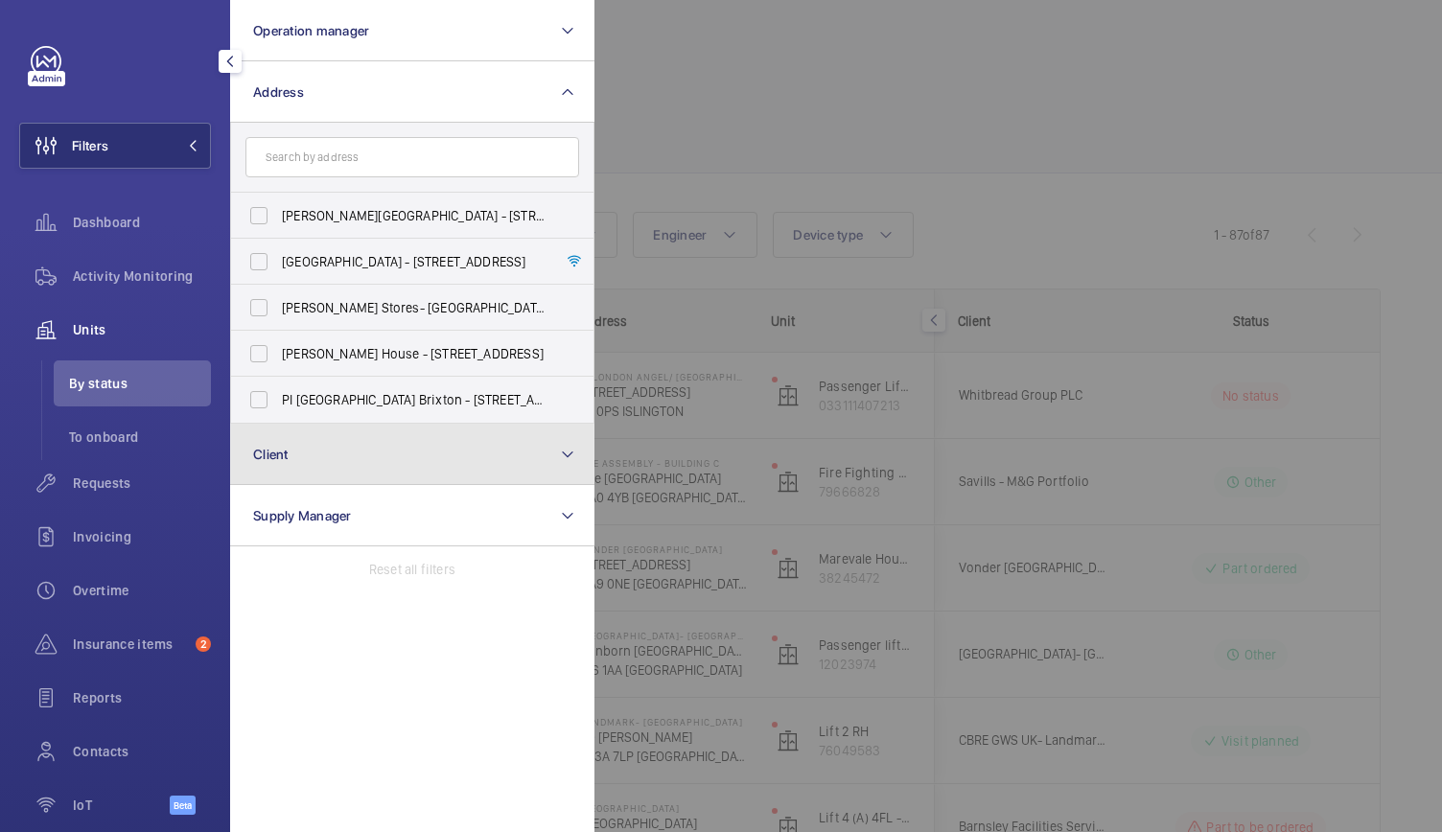
click at [282, 444] on button "Client" at bounding box center [412, 454] width 364 height 61
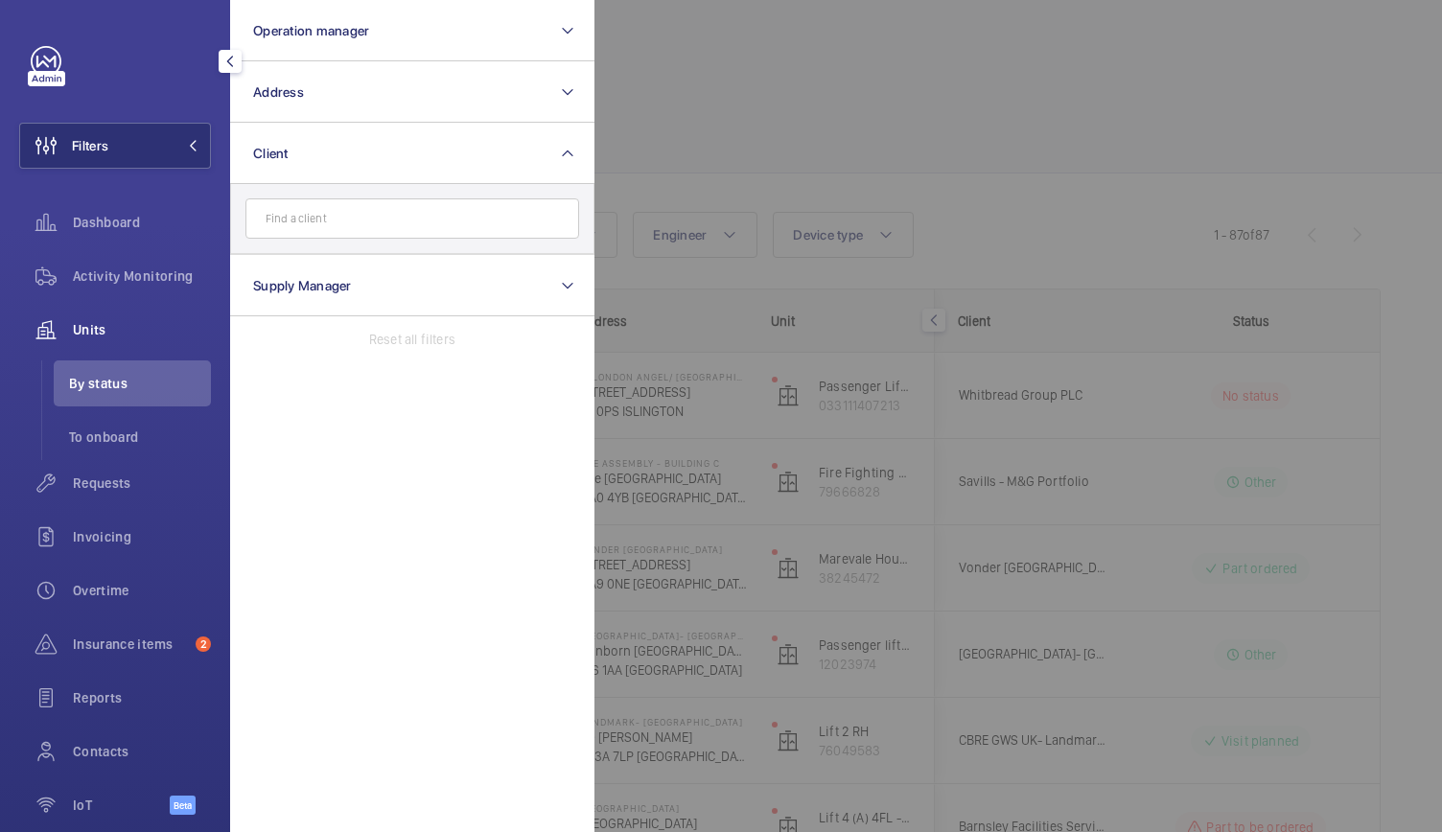
click at [317, 218] on input "text" at bounding box center [412, 218] width 334 height 40
type input "natural"
click at [294, 265] on label "CBRE GWS- [GEOGRAPHIC_DATA]" at bounding box center [398, 277] width 334 height 46
click at [278, 265] on input "CBRE GWS- [GEOGRAPHIC_DATA]" at bounding box center [259, 277] width 38 height 38
checkbox input "true"
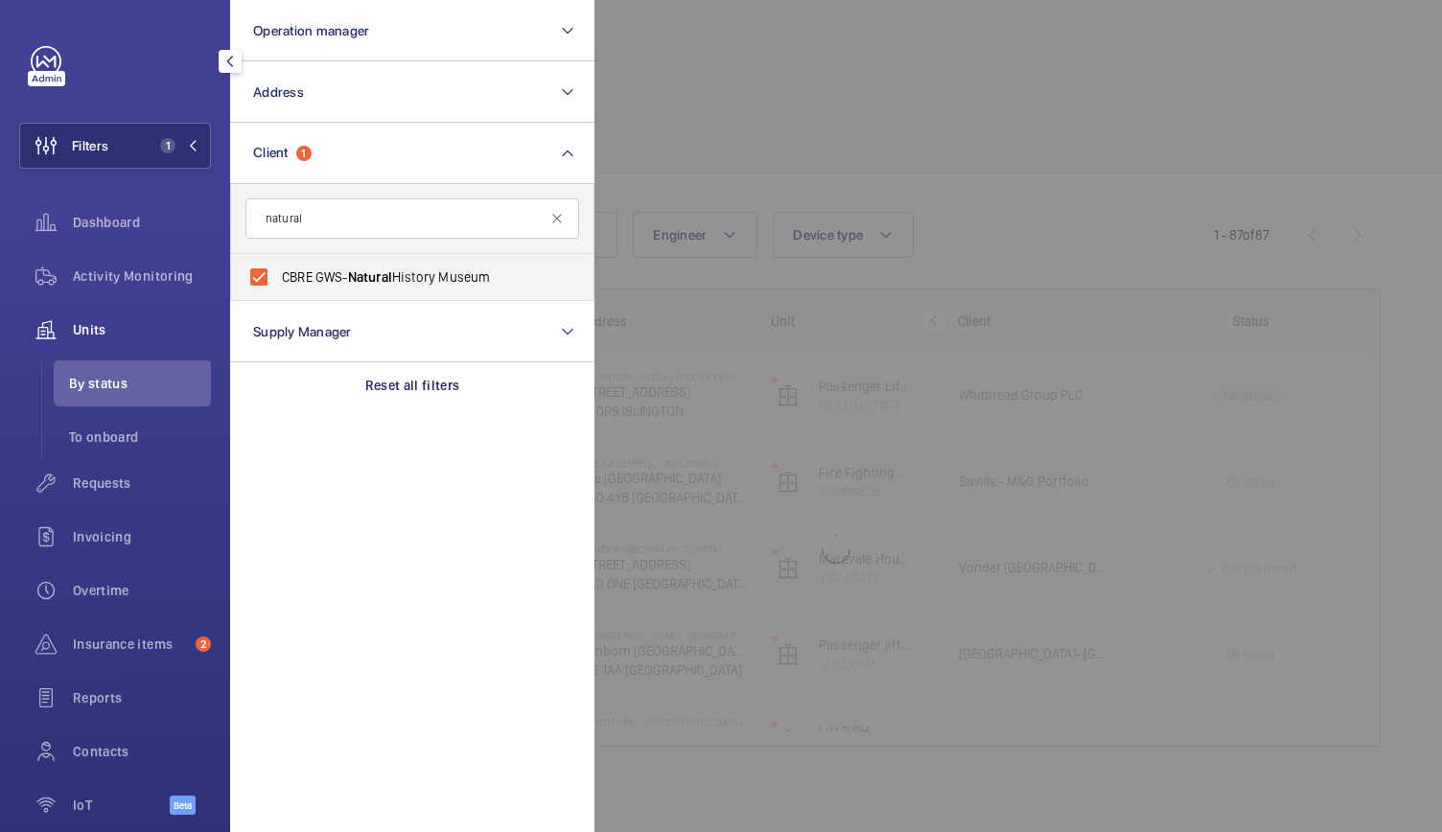
click at [847, 135] on div at bounding box center [1315, 416] width 1442 height 832
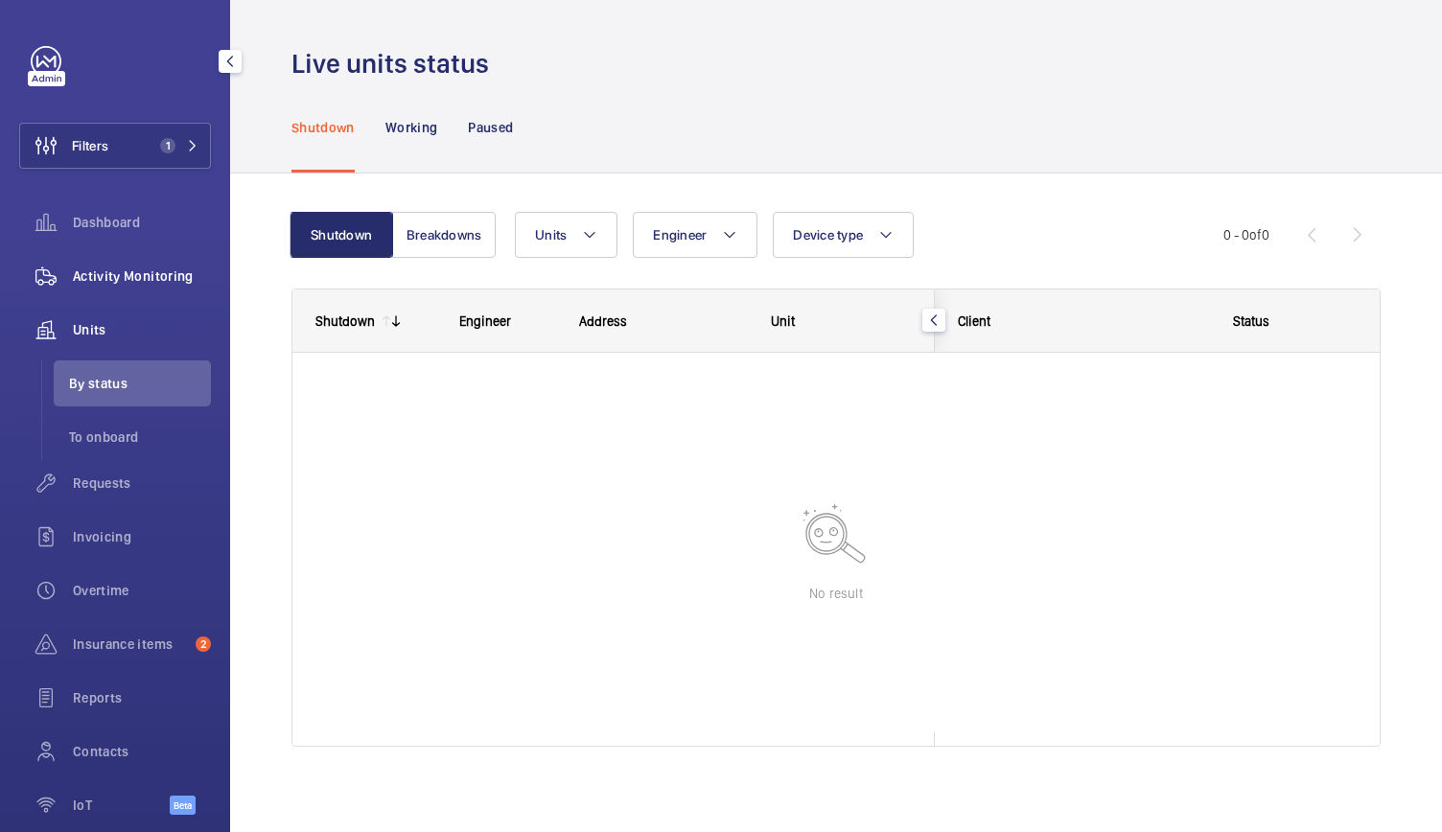
click at [143, 275] on span "Activity Monitoring" at bounding box center [142, 276] width 138 height 19
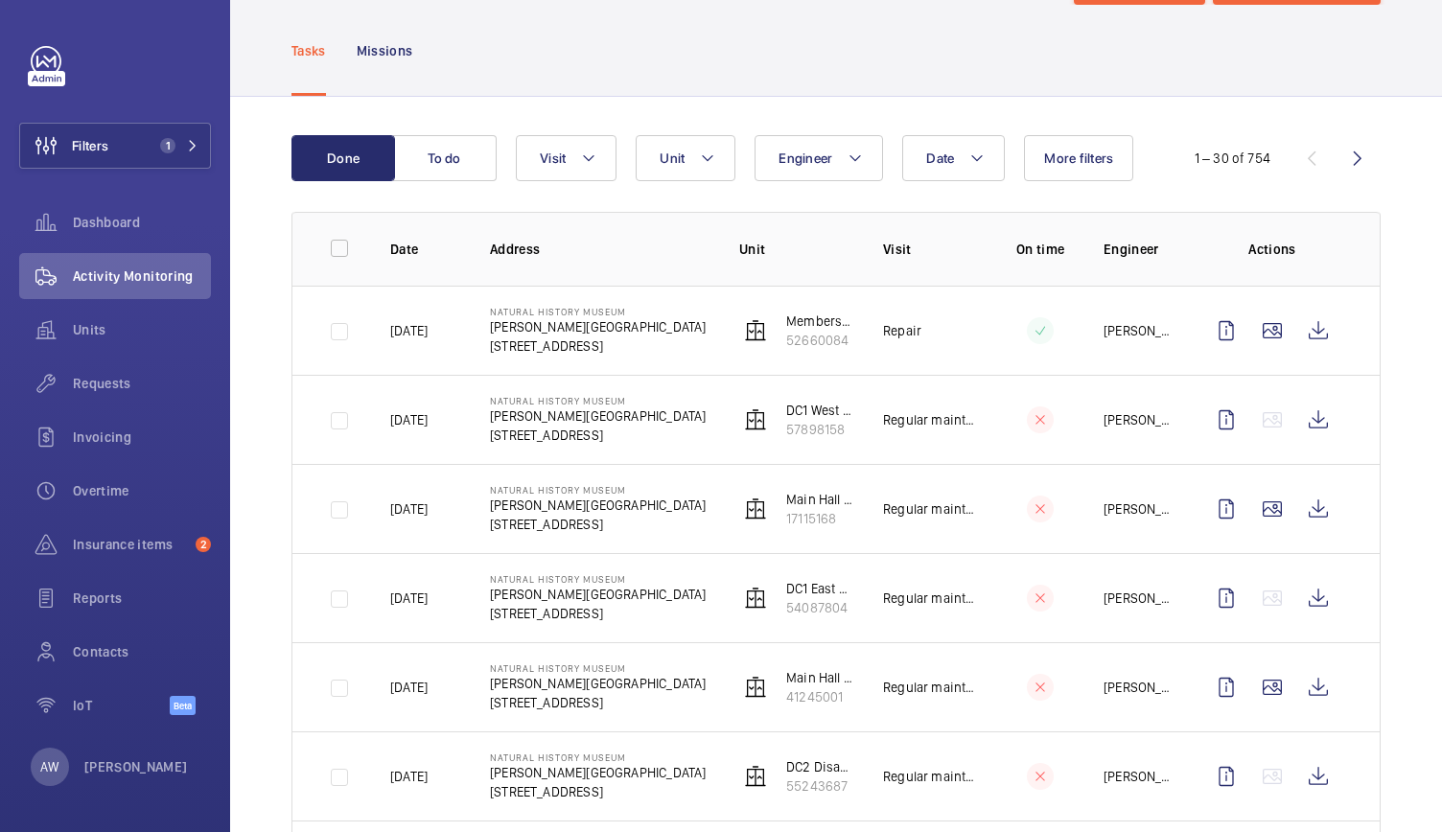
scroll to position [79, 0]
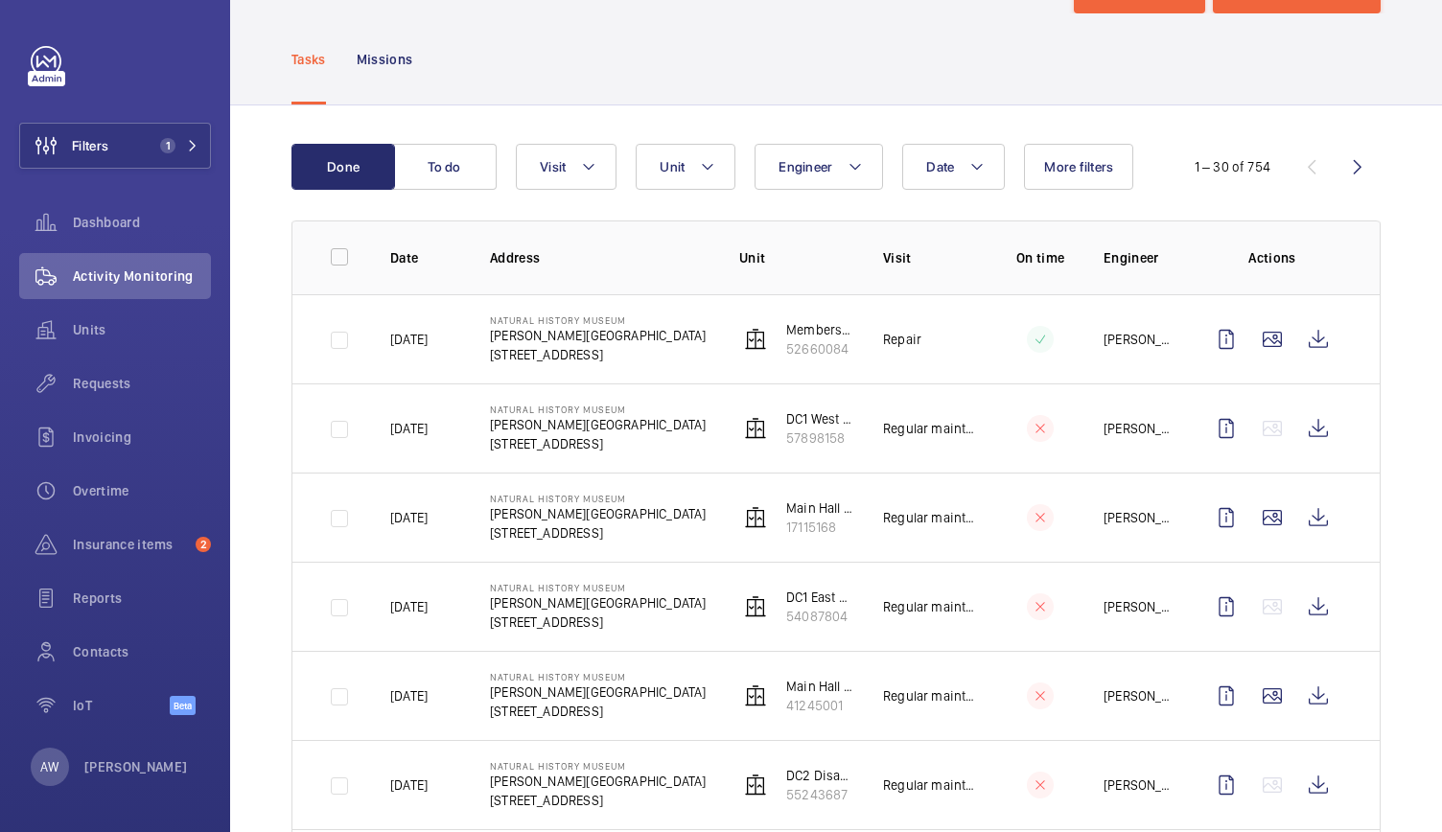
drag, startPoint x: 696, startPoint y: 482, endPoint x: 896, endPoint y: 877, distance: 442.5
click at [896, 831] on html "Filters 1 Dashboard Activity Monitoring Units Requests Invoicing Overtime Insur…" at bounding box center [721, 416] width 1442 height 832
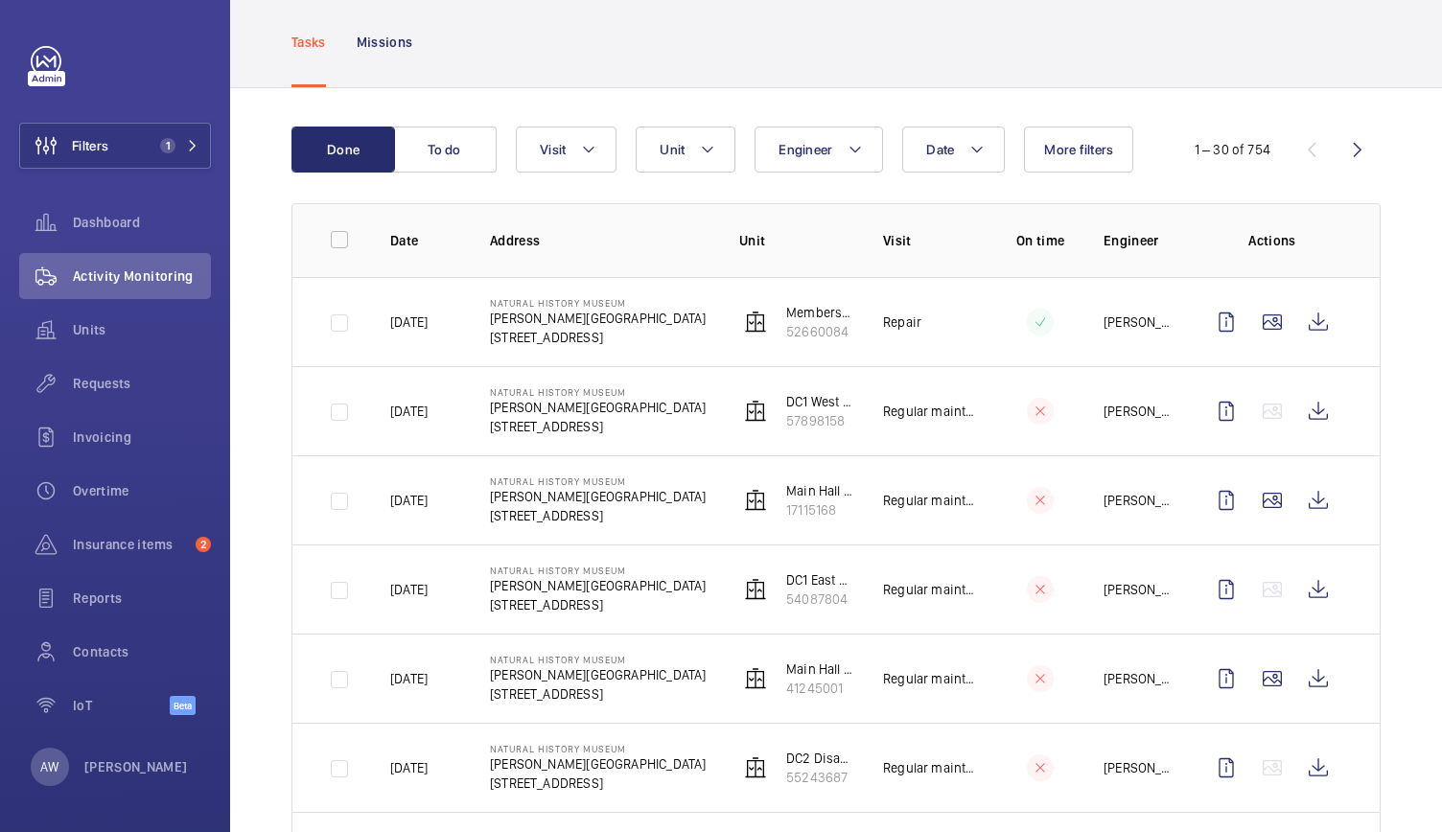
scroll to position [144, 0]
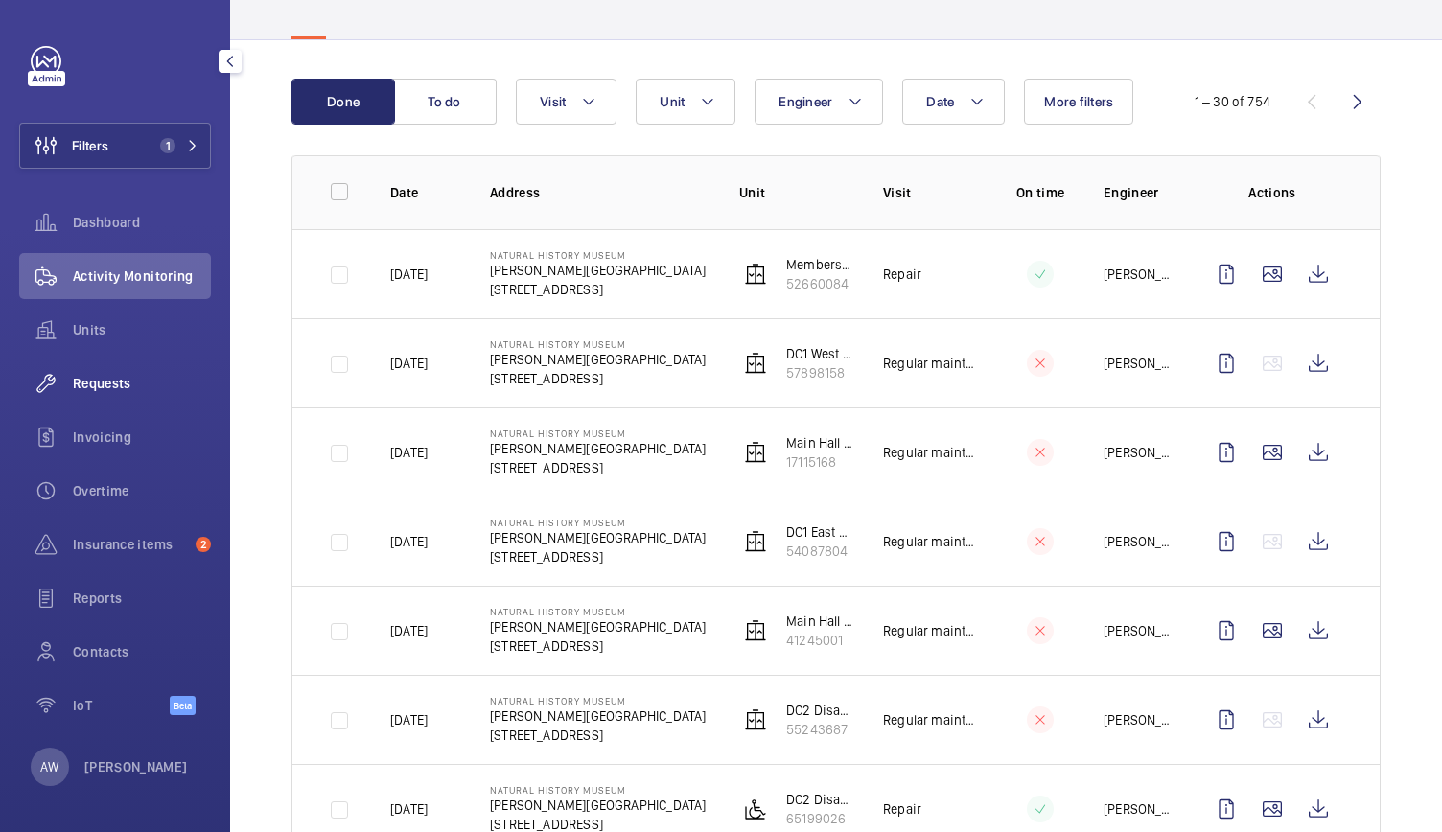
click at [109, 379] on span "Requests" at bounding box center [142, 383] width 138 height 19
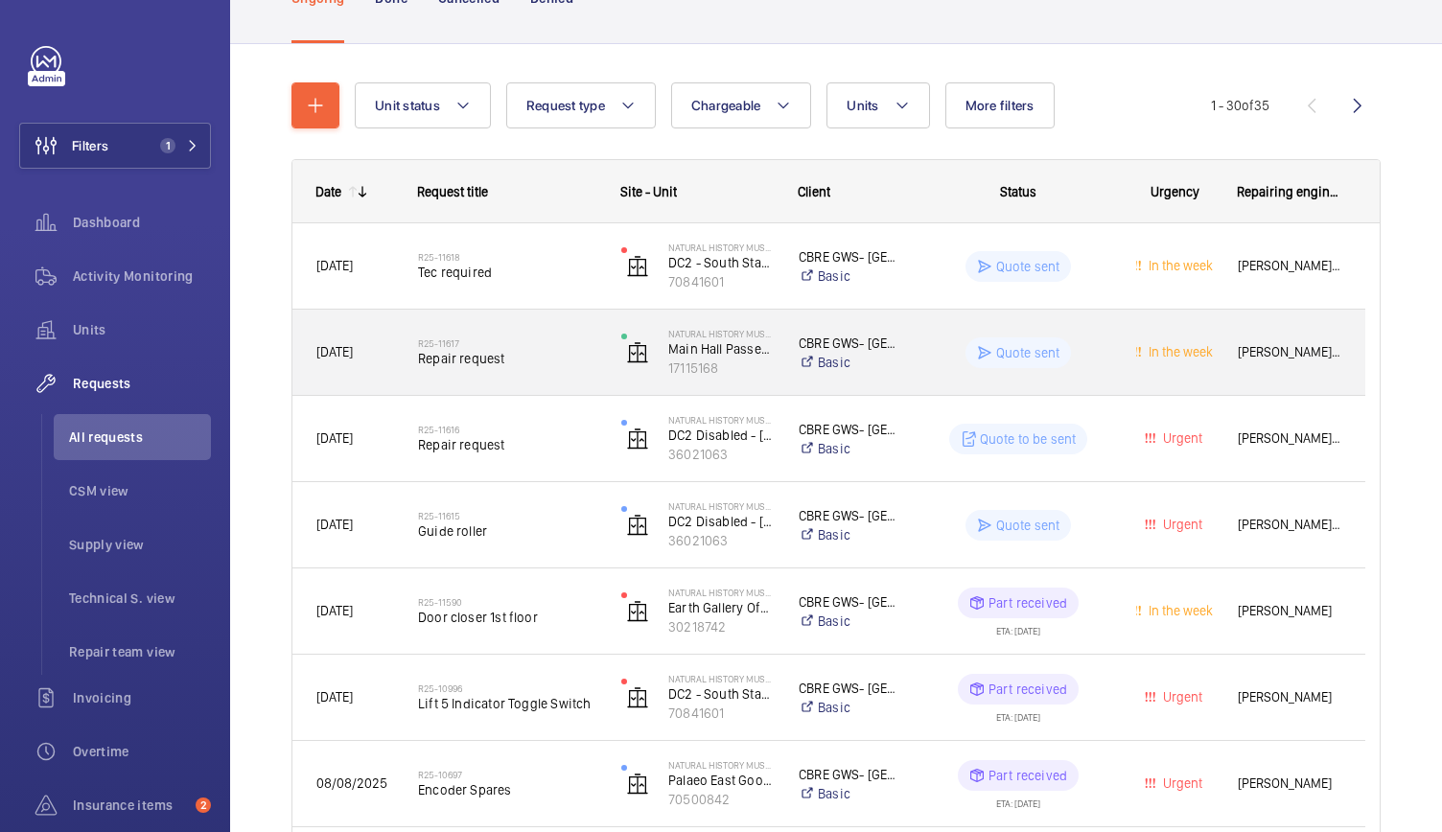
scroll to position [155, 0]
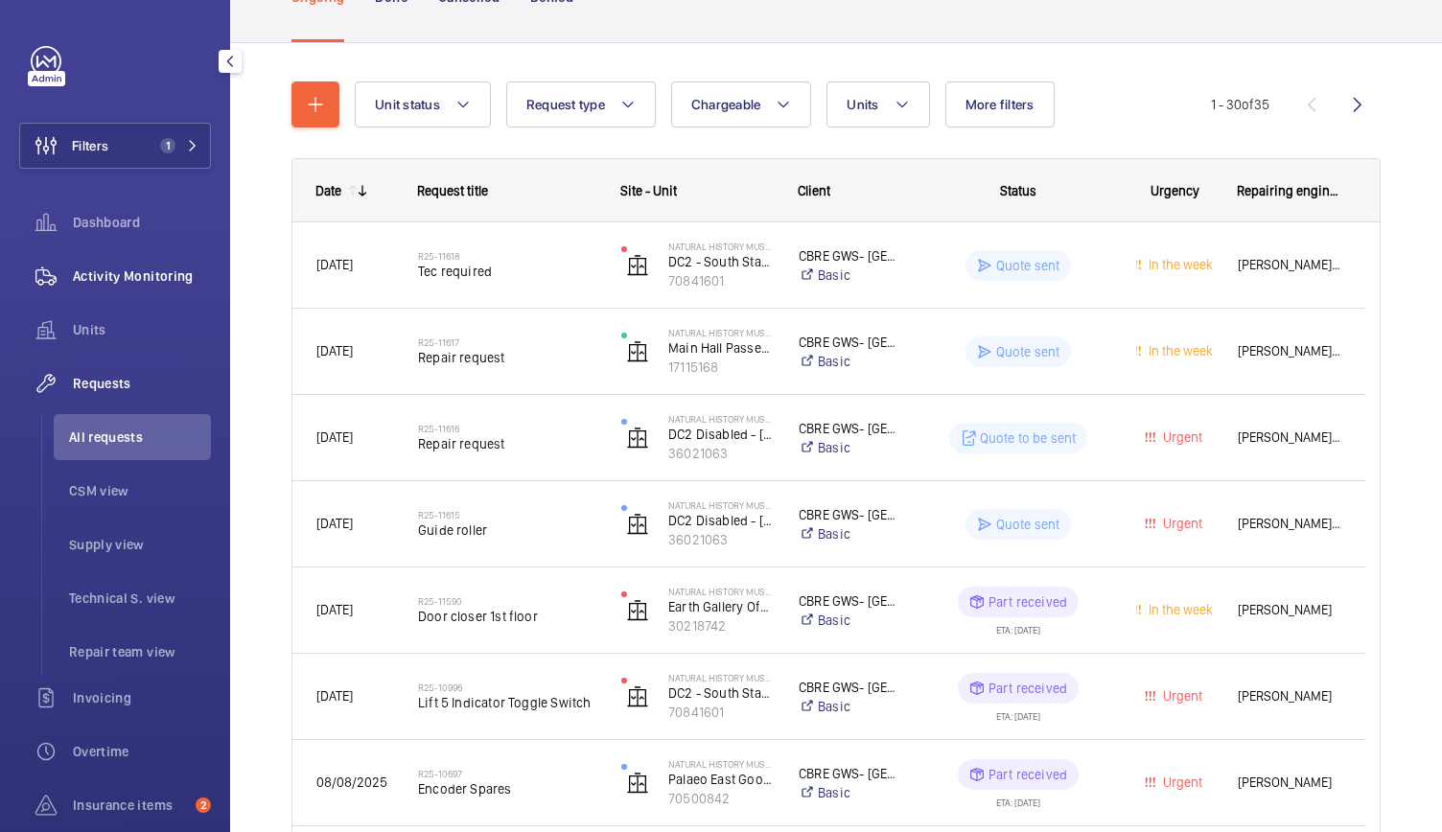
click at [181, 271] on span "Activity Monitoring" at bounding box center [142, 276] width 138 height 19
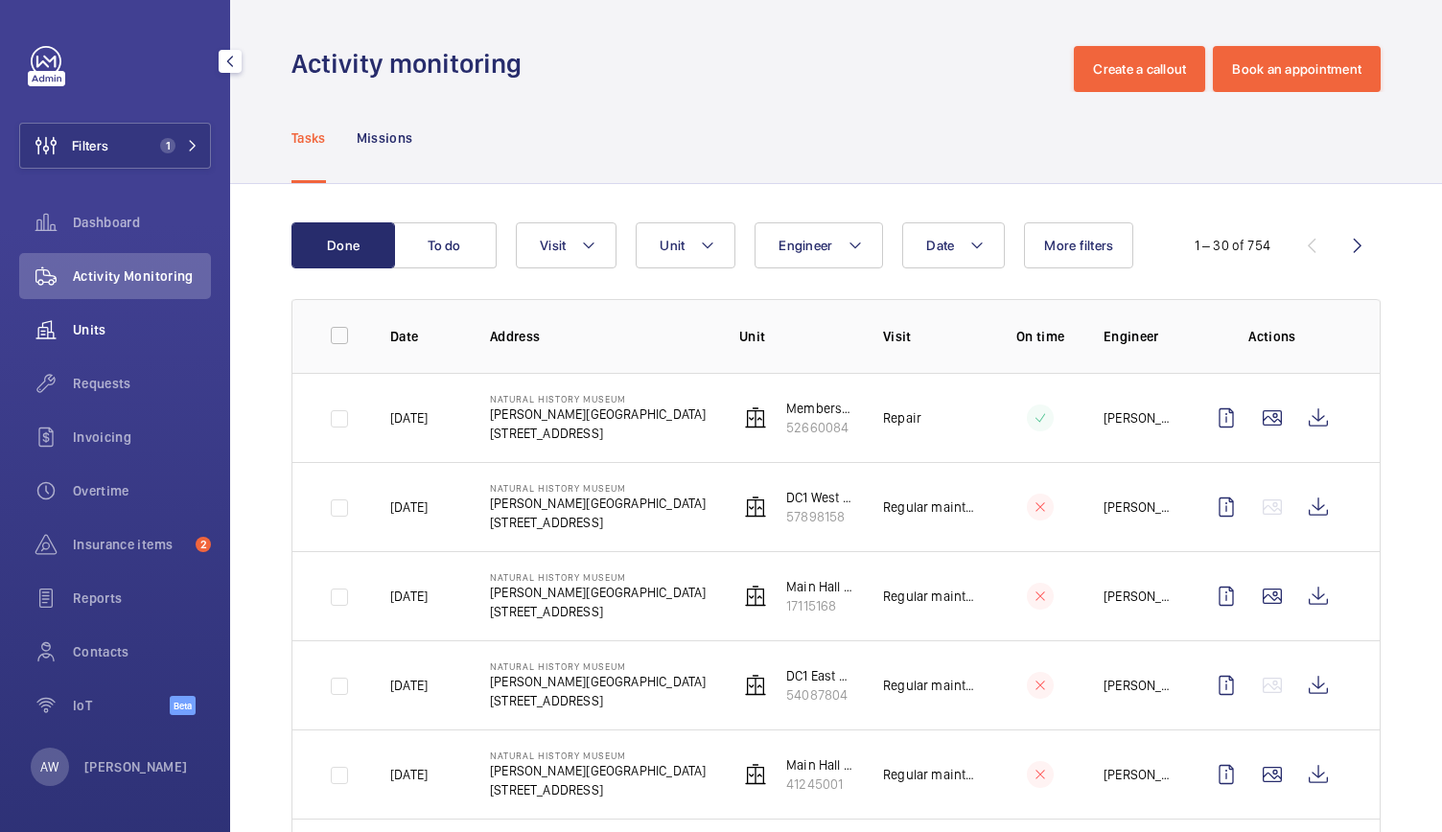
click at [108, 330] on span "Units" at bounding box center [142, 329] width 138 height 19
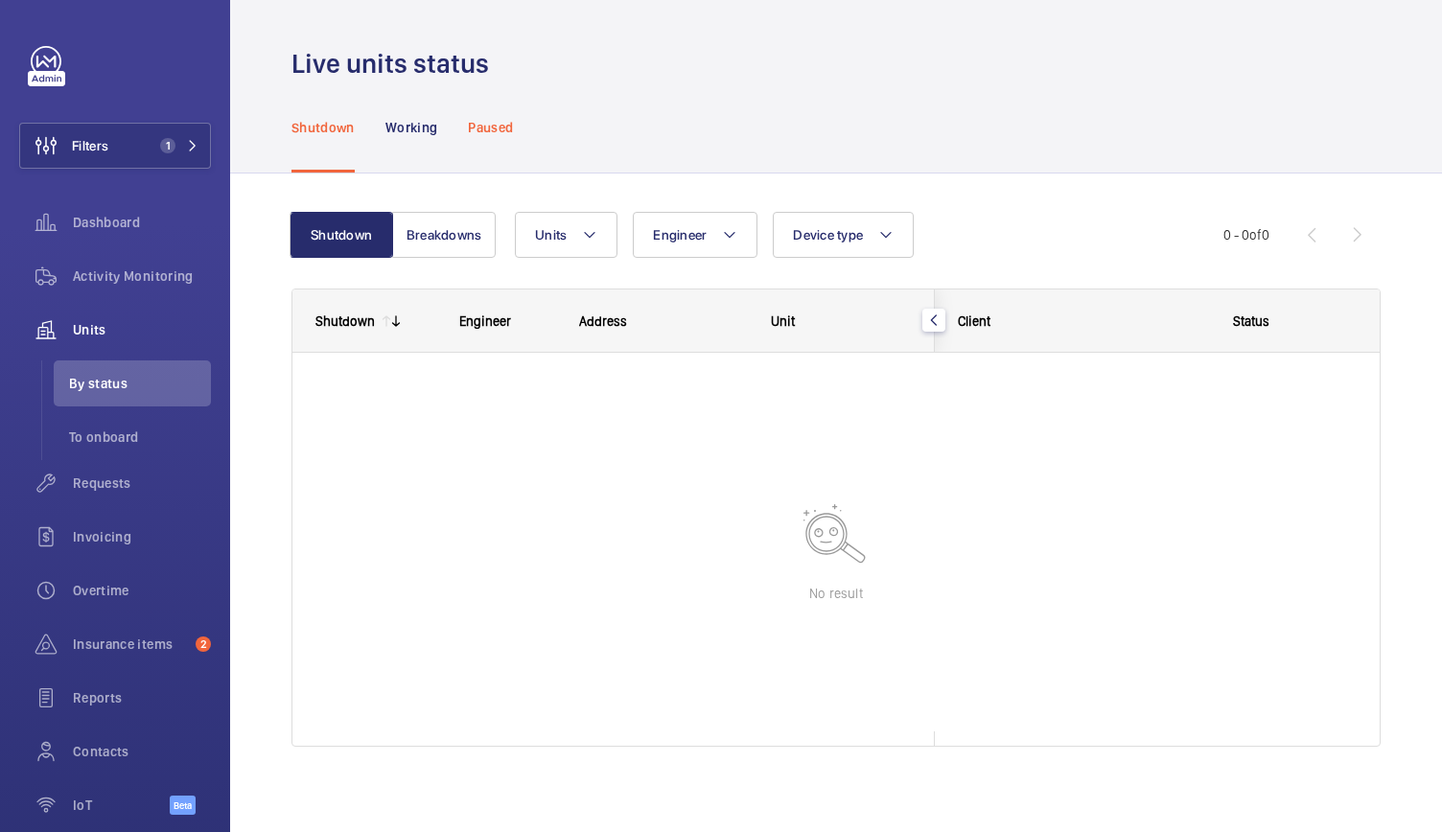
click at [484, 135] on p "Paused" at bounding box center [490, 127] width 45 height 19
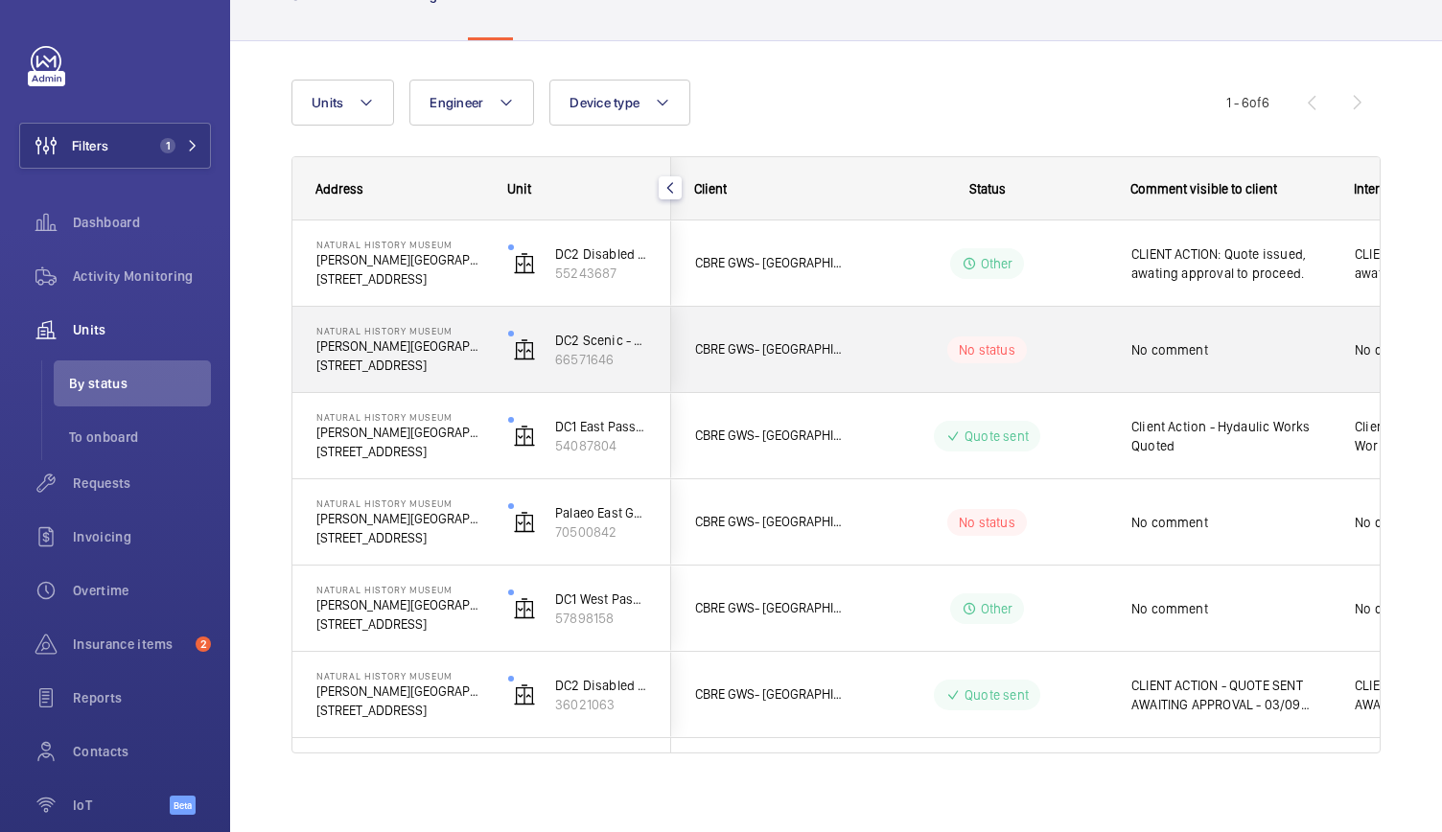
scroll to position [145, 0]
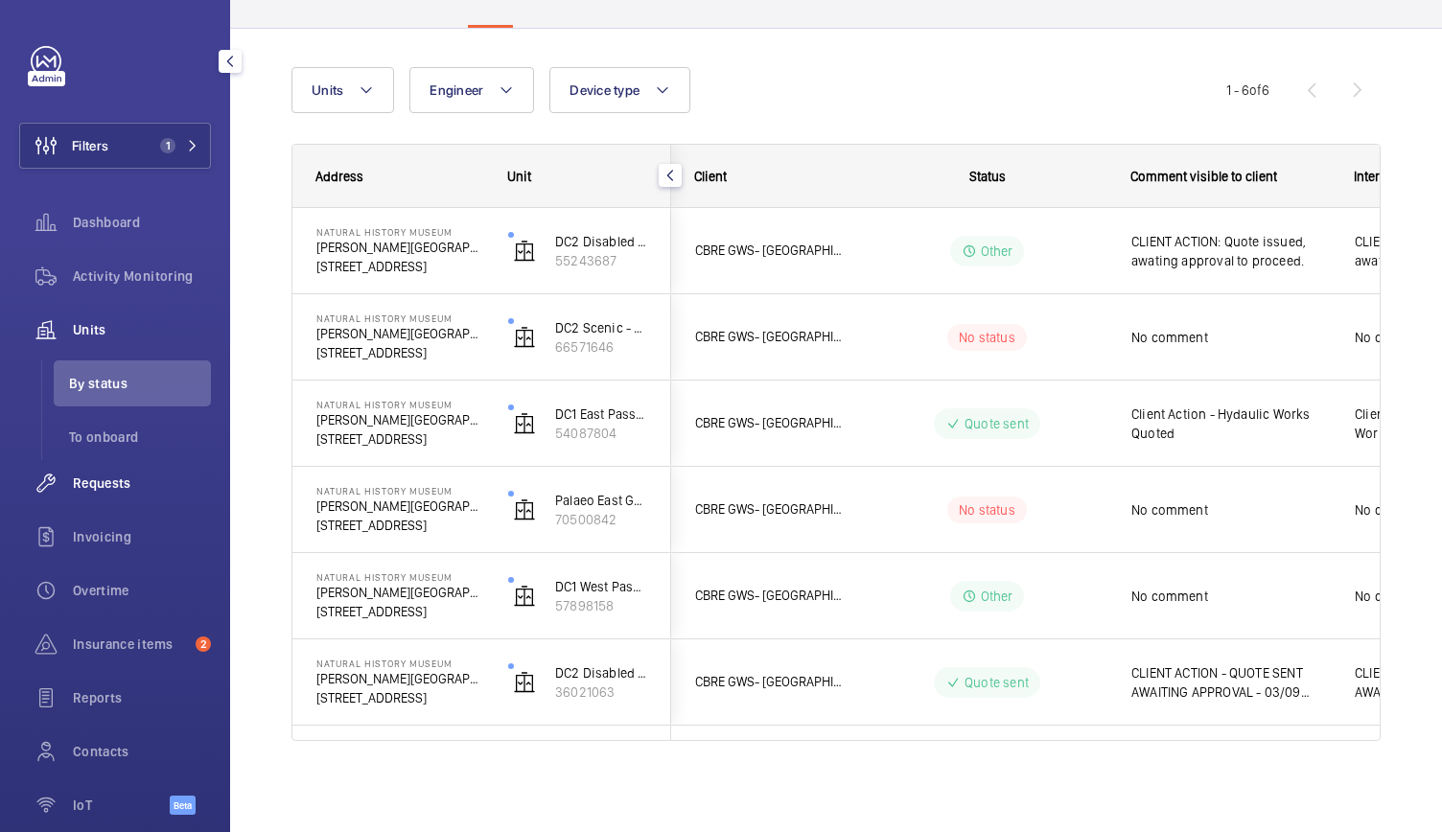
click at [91, 470] on div "Requests" at bounding box center [115, 483] width 192 height 46
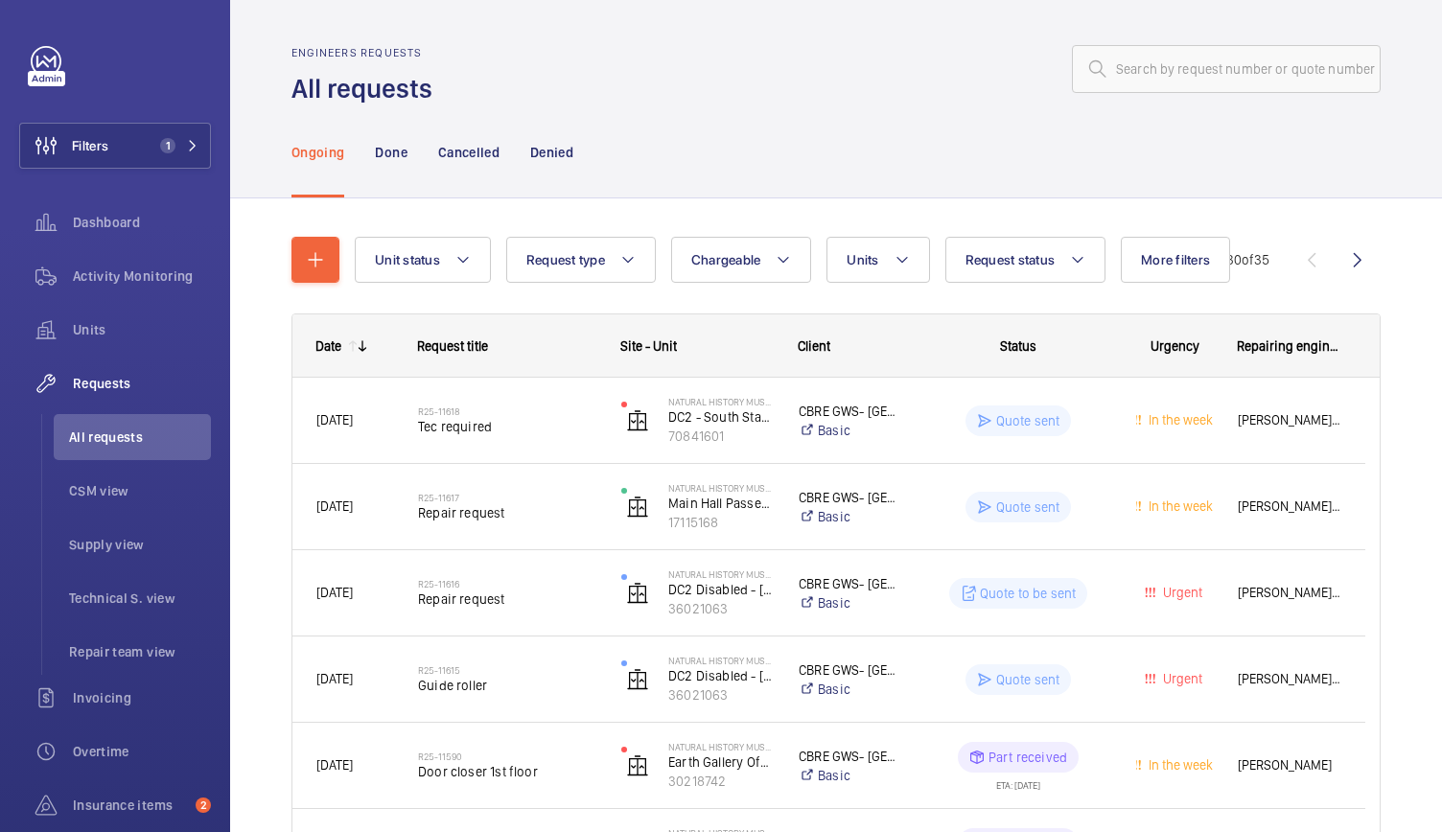
click at [1099, 164] on div "Ongoing Done Cancelled Denied" at bounding box center [835, 151] width 1089 height 91
click at [119, 272] on span "Activity Monitoring" at bounding box center [142, 276] width 138 height 19
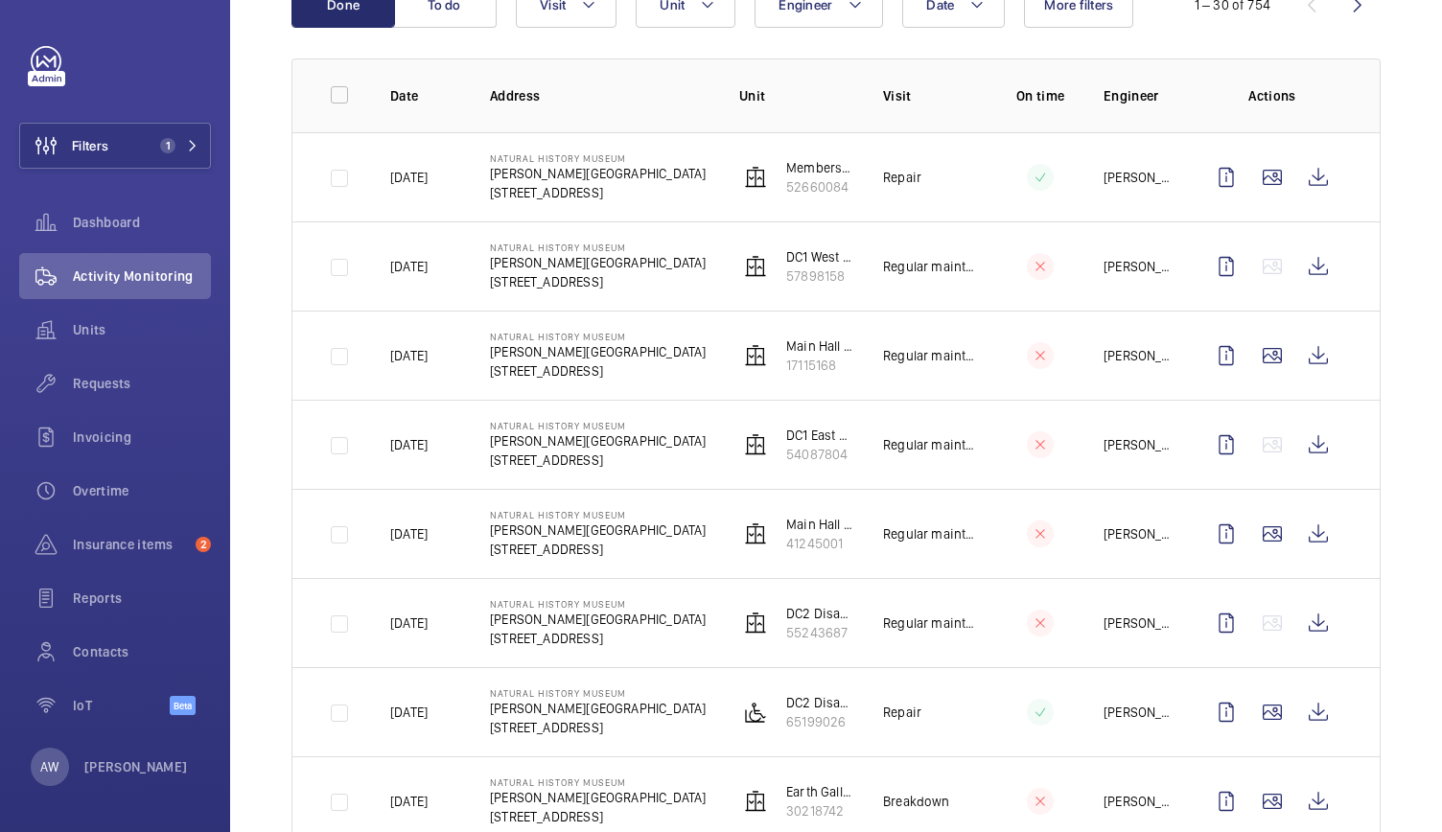
scroll to position [239, 0]
click at [576, 20] on button "Visit" at bounding box center [566, 7] width 101 height 46
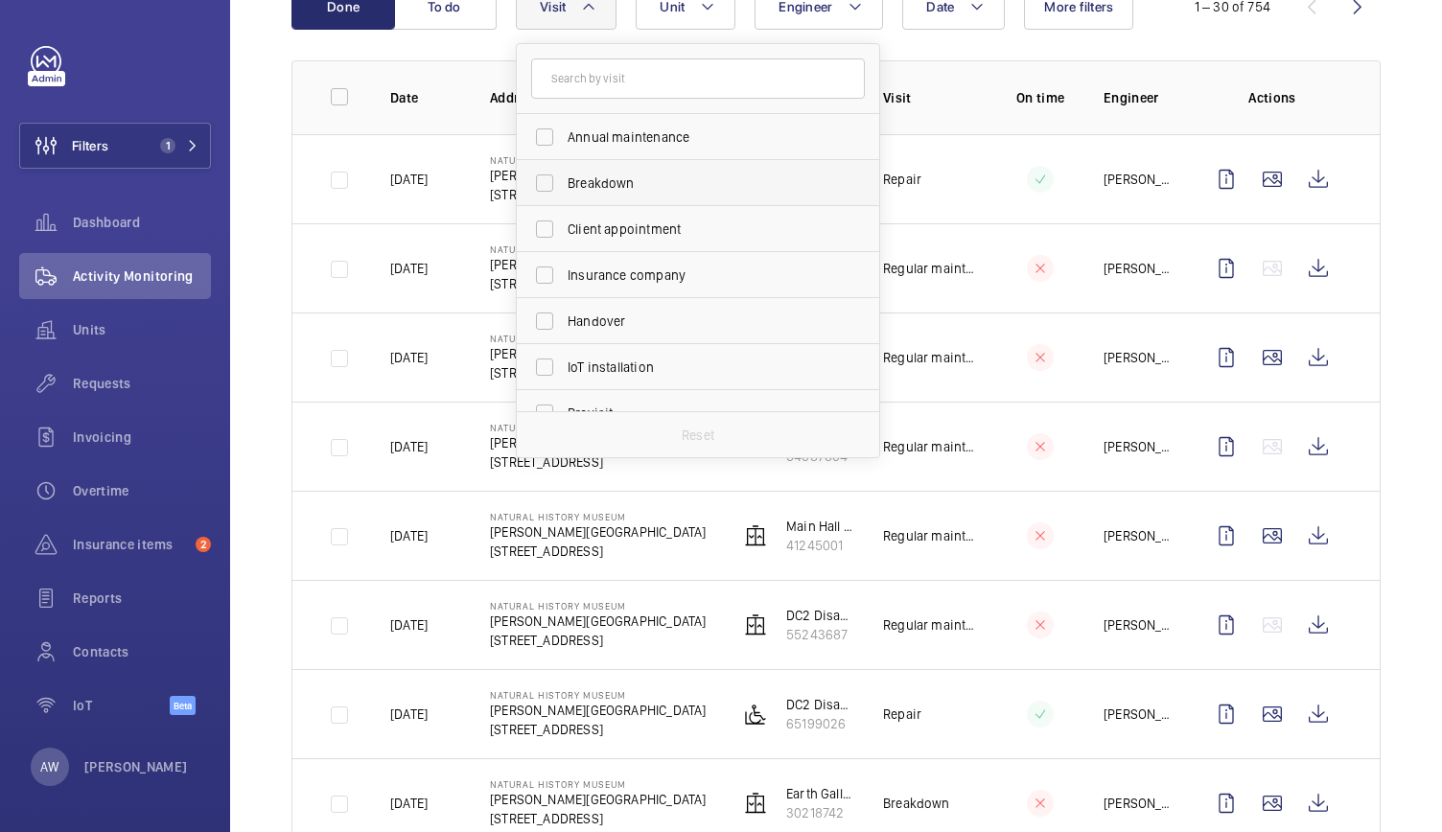
click at [635, 164] on label "Breakdown" at bounding box center [684, 183] width 334 height 46
click at [564, 164] on input "Breakdown" at bounding box center [544, 183] width 38 height 38
checkbox input "true"
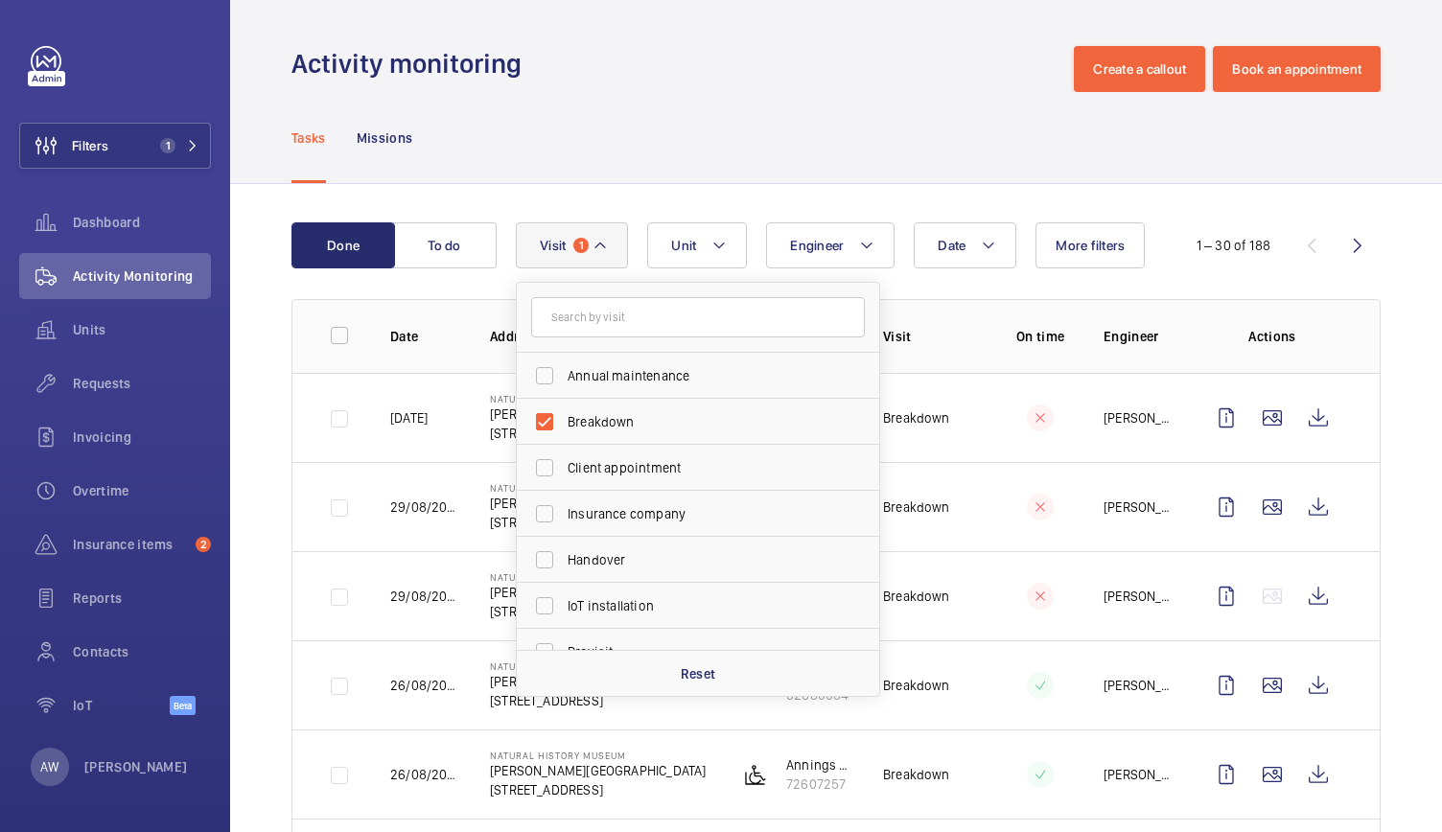
click at [795, 152] on div "Tasks Missions" at bounding box center [835, 137] width 1089 height 91
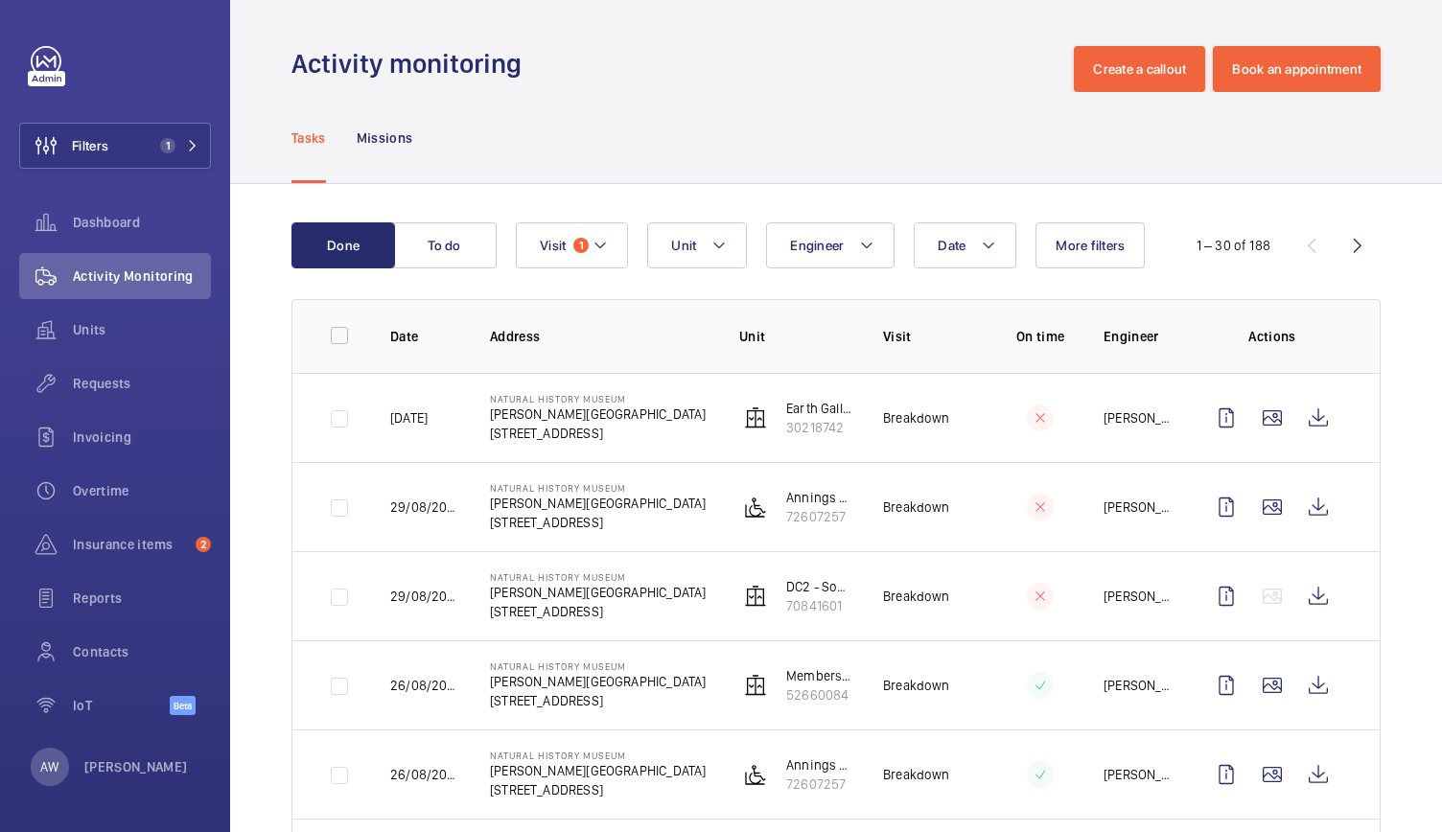
click at [972, 129] on div "Tasks Missions" at bounding box center [835, 137] width 1089 height 91
click at [119, 386] on span "Requests" at bounding box center [142, 383] width 138 height 19
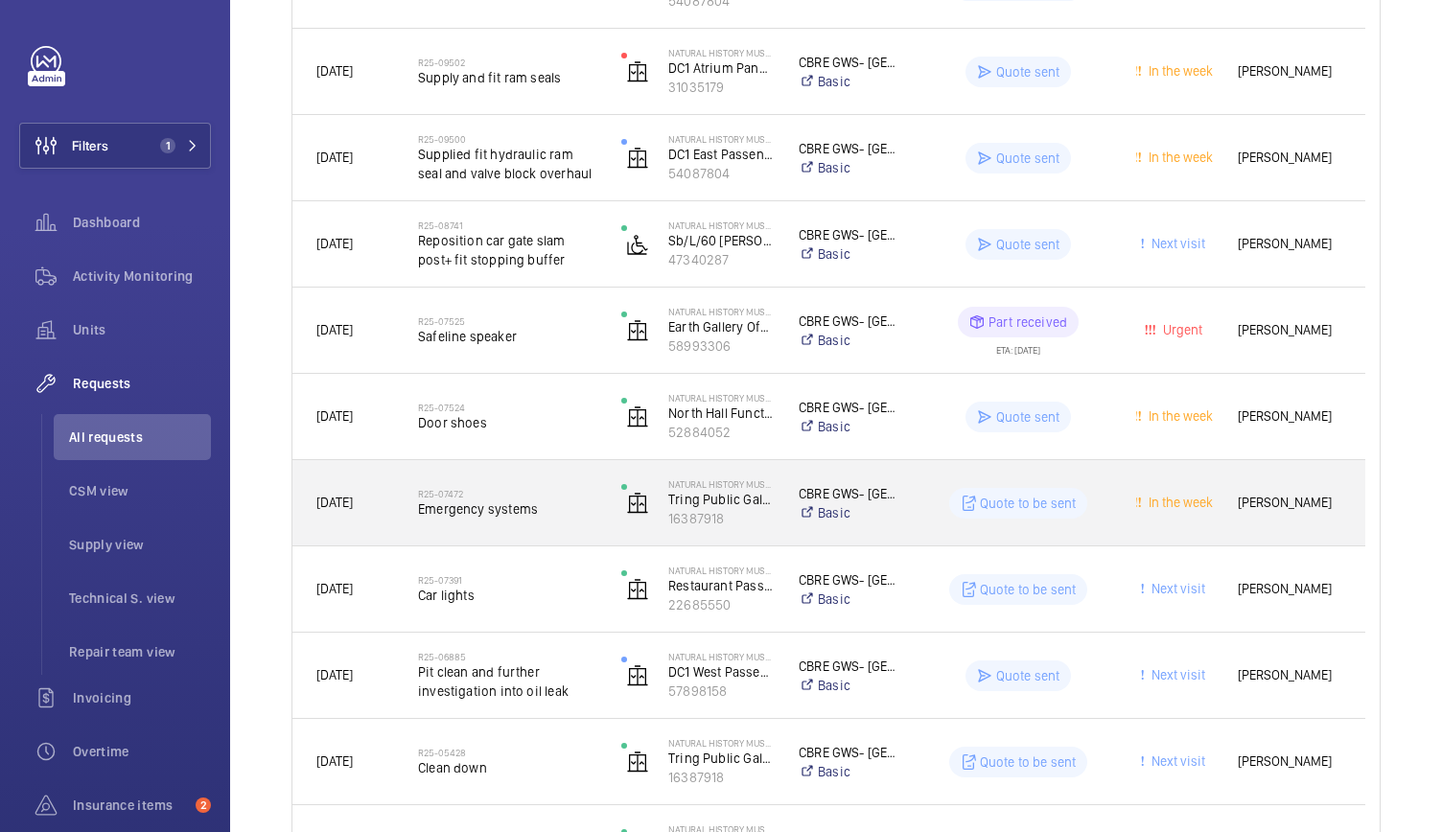
scroll to position [1146, 0]
